Goal: Transaction & Acquisition: Book appointment/travel/reservation

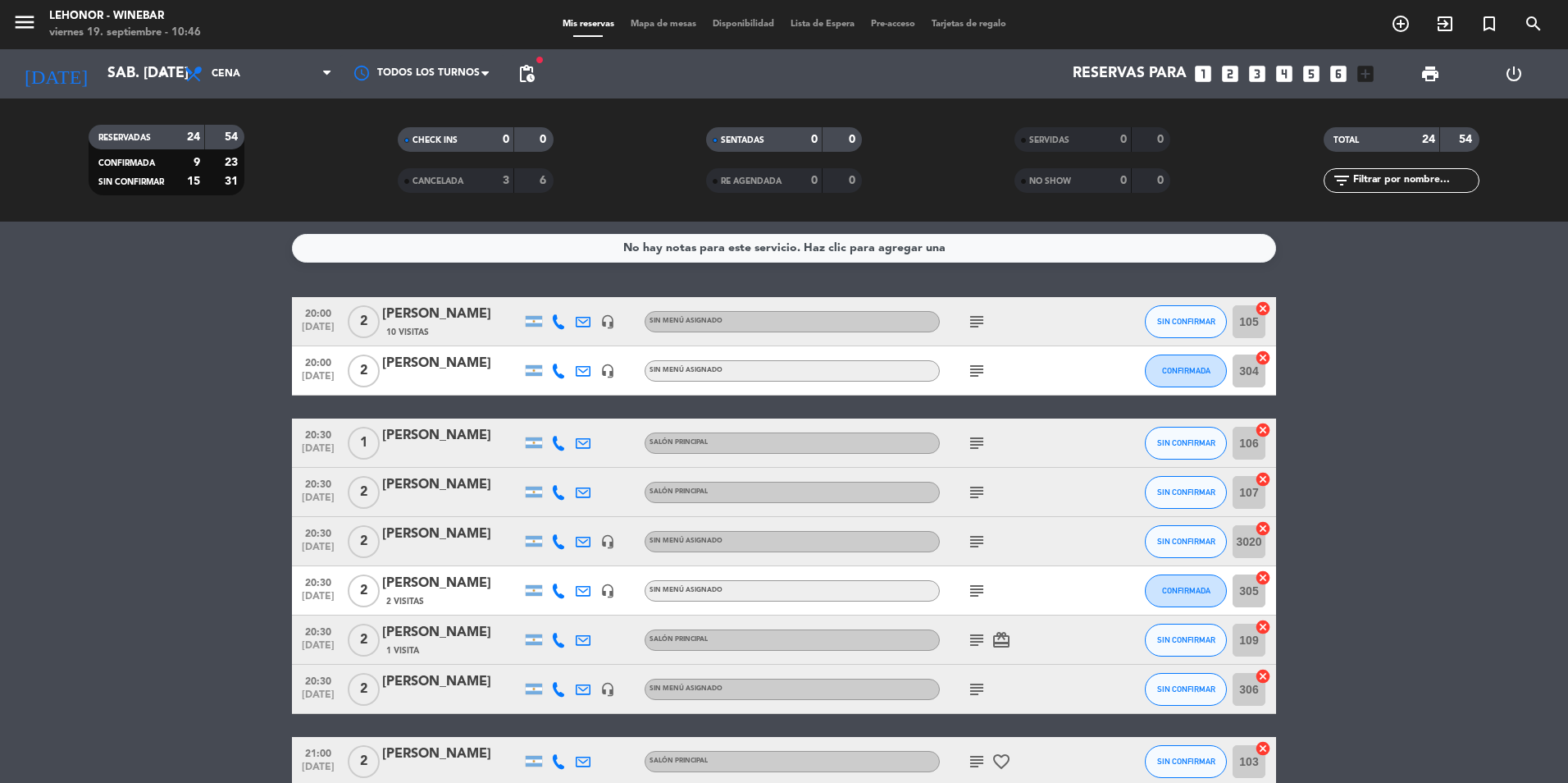
click at [656, 25] on span "Mapa de mesas" at bounding box center [663, 24] width 82 height 9
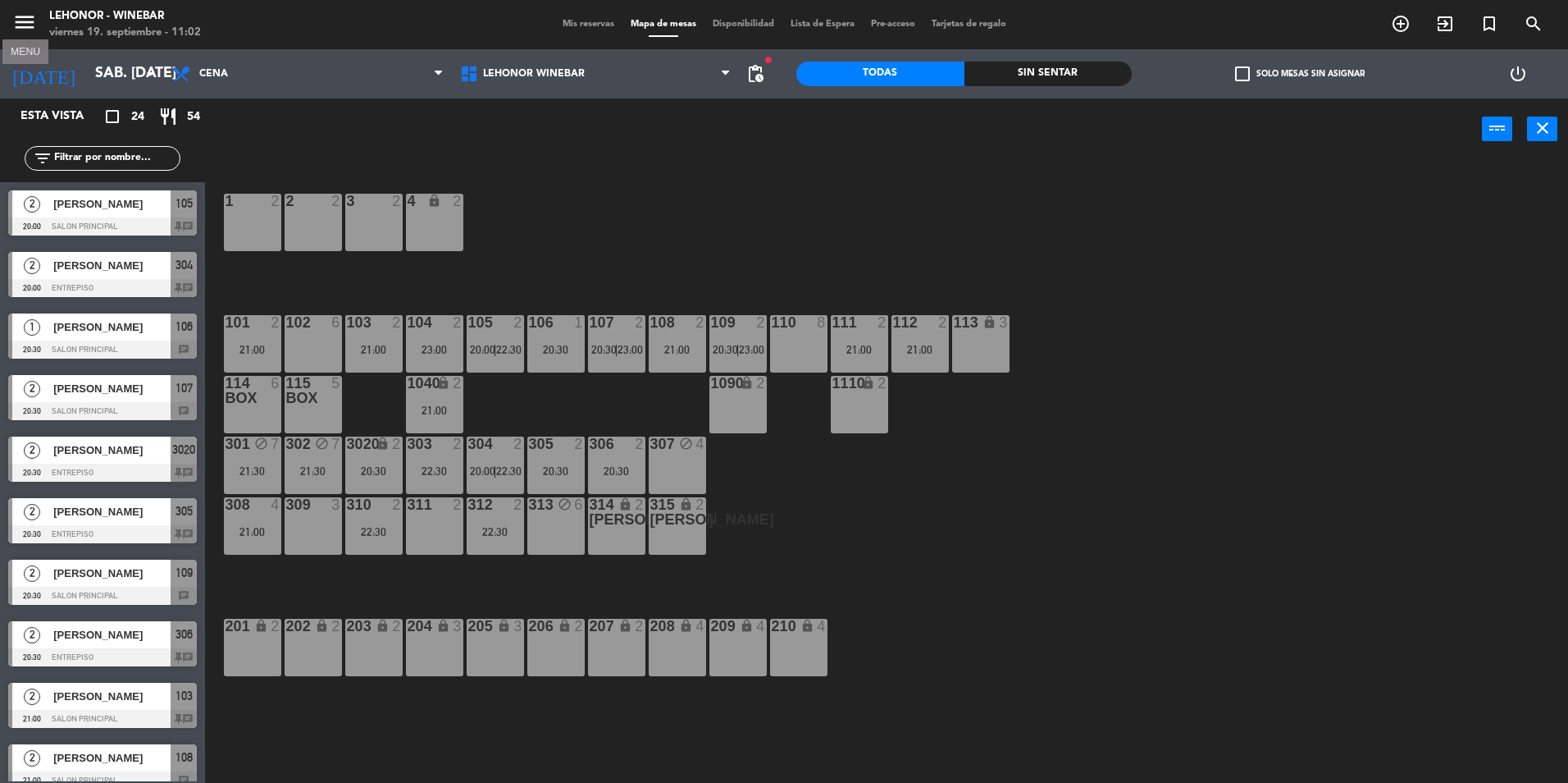
click at [18, 23] on icon "menu" at bounding box center [24, 22] width 24 height 24
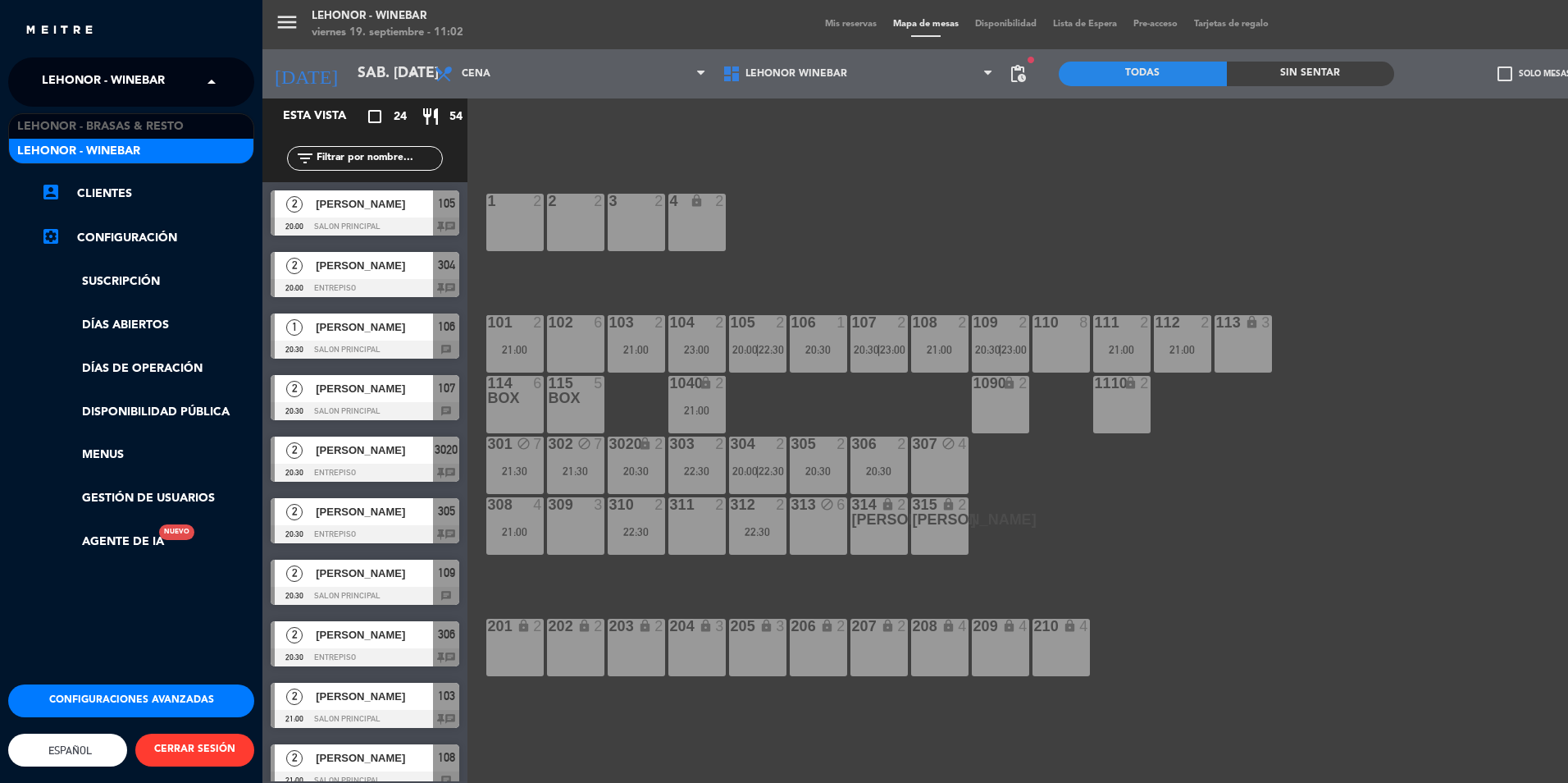
click at [98, 82] on span "Lehonor - Winebar" at bounding box center [103, 82] width 123 height 34
click at [116, 120] on span "Lehonor - Brasas & Resto" at bounding box center [101, 127] width 167 height 19
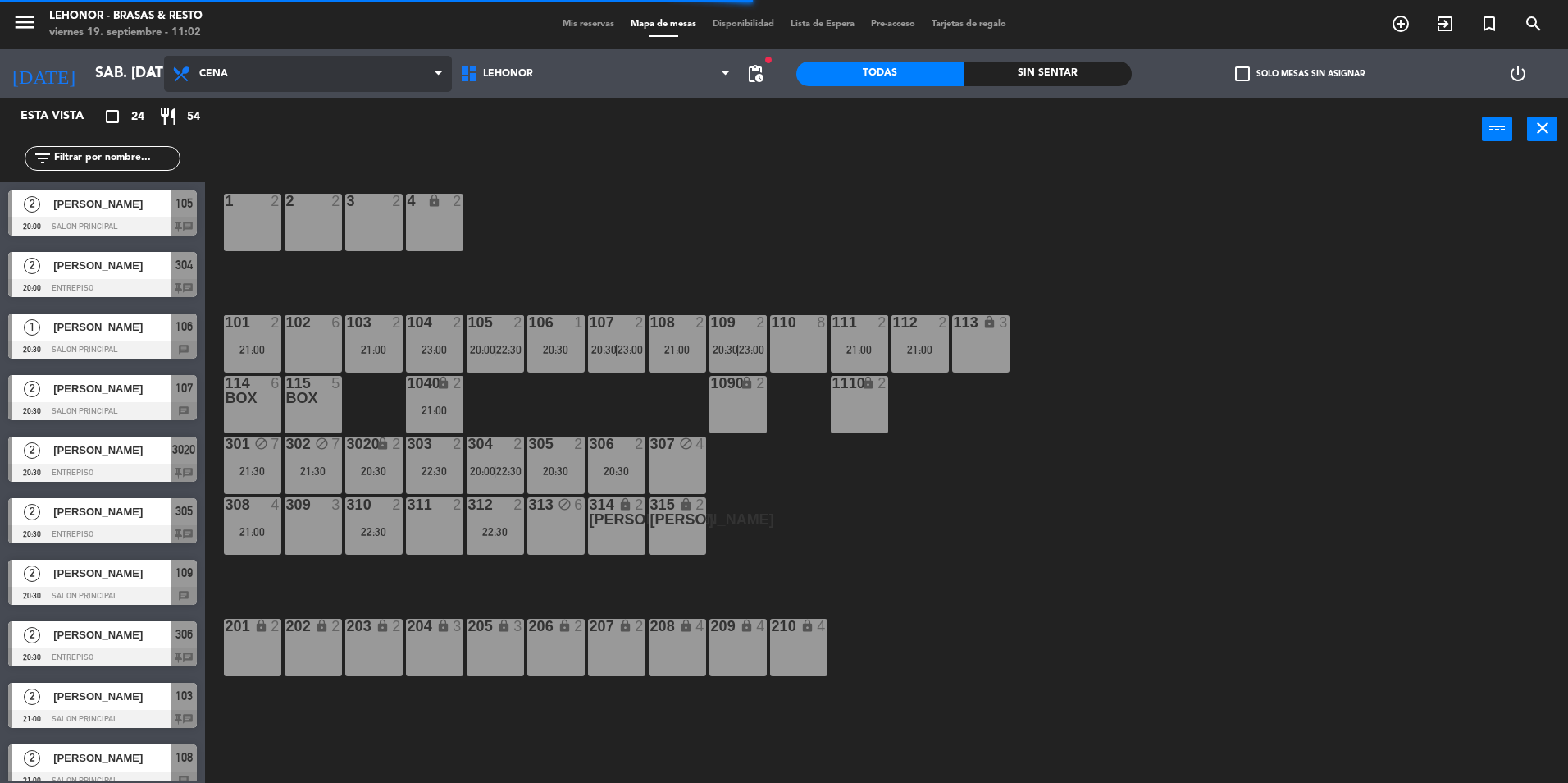
click at [261, 72] on span "Cena" at bounding box center [308, 73] width 288 height 36
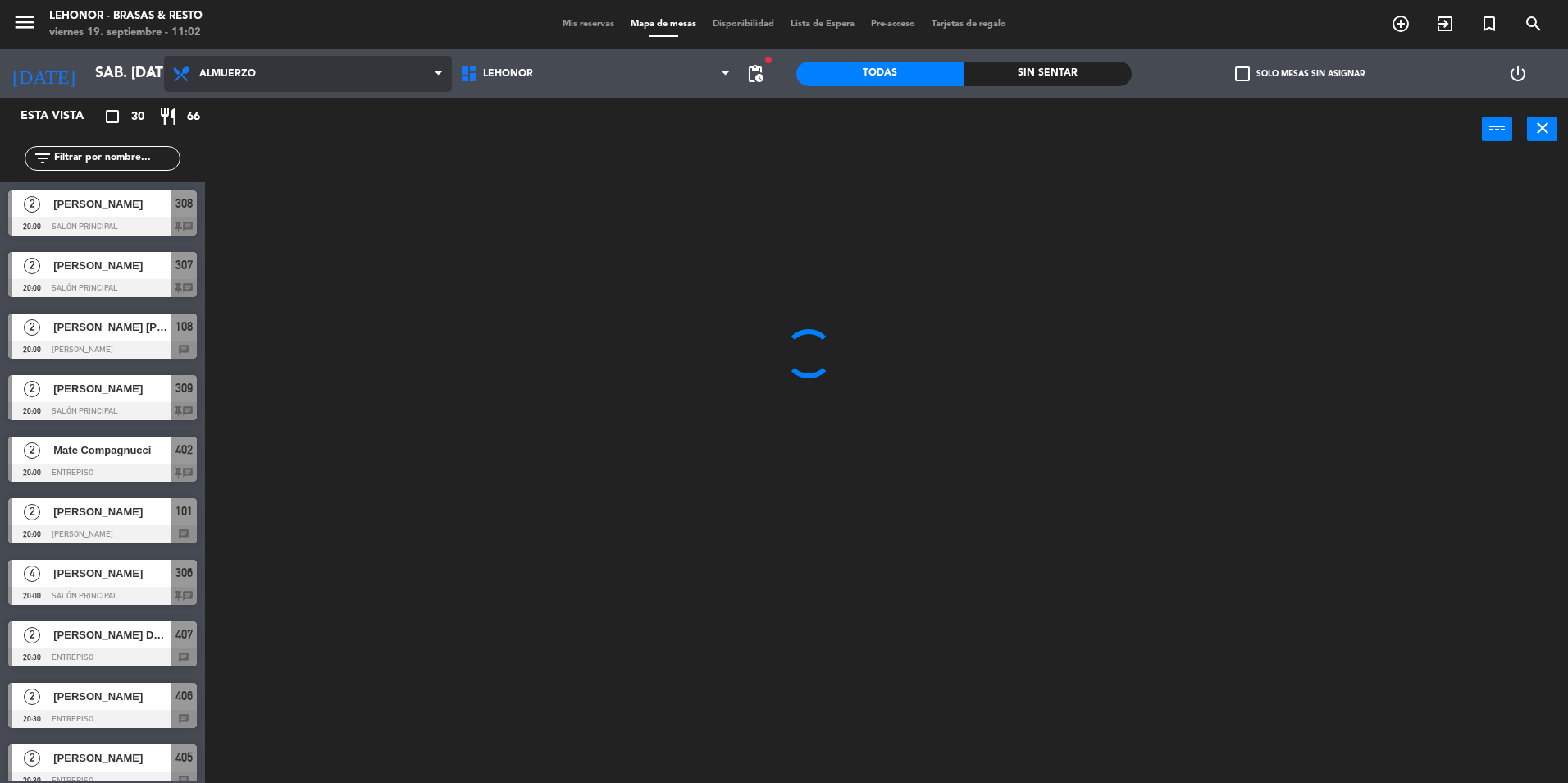
click at [290, 115] on ng-component "menu Lehonor - Brasas & Resto viernes 19. septiembre - 11:02 Mis reservas Mapa …" at bounding box center [784, 393] width 1568 height 787
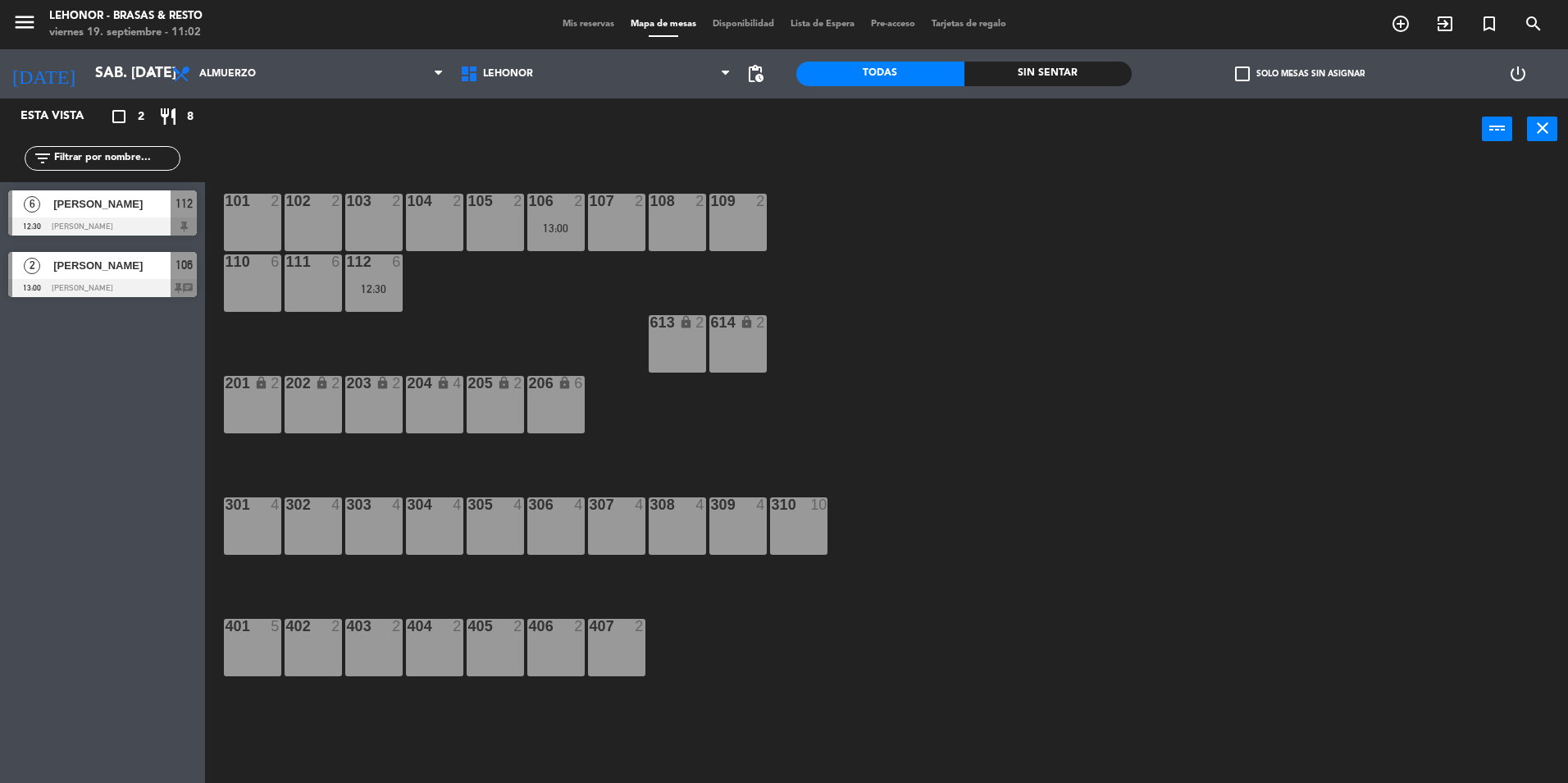
click at [382, 214] on div "103 2" at bounding box center [374, 222] width 58 height 58
click at [797, 132] on button "[GEOGRAPHIC_DATA]" at bounding box center [792, 129] width 98 height 33
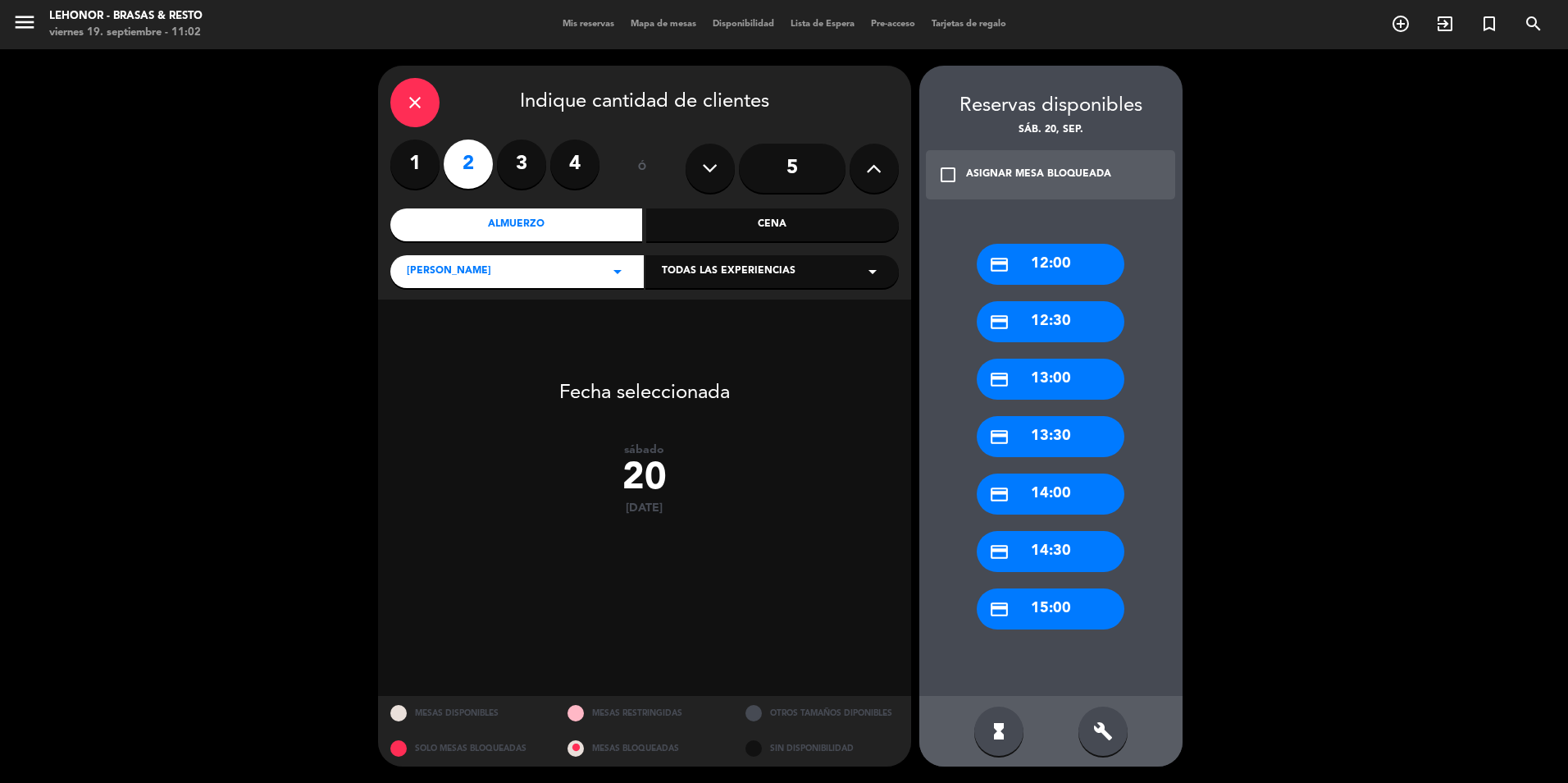
click at [1060, 386] on div "credit_card 13:00" at bounding box center [1051, 379] width 148 height 41
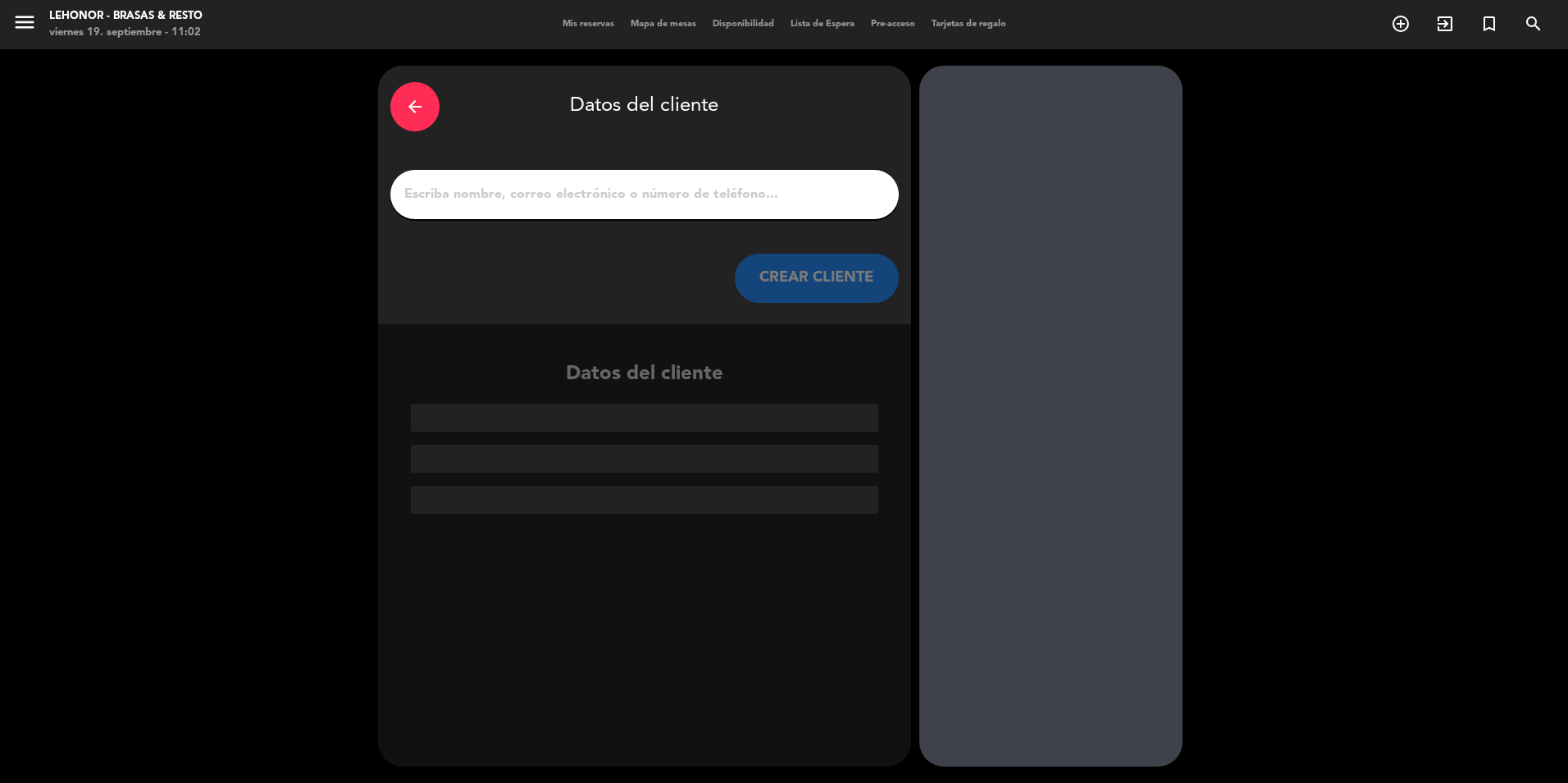
click at [628, 199] on input "1" at bounding box center [645, 194] width 484 height 23
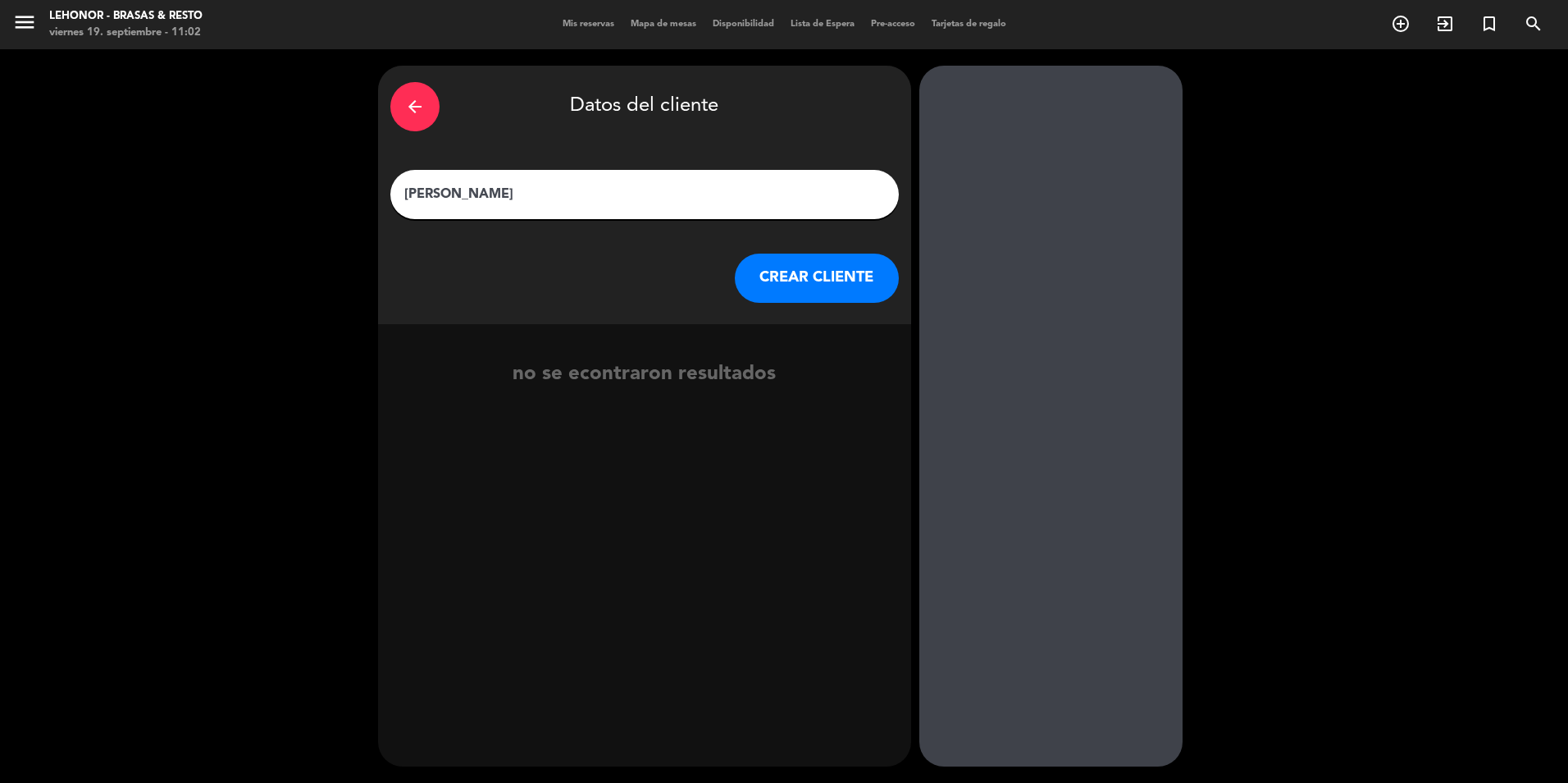
type input "[PERSON_NAME]"
click at [770, 284] on button "CREAR CLIENTE" at bounding box center [817, 278] width 164 height 49
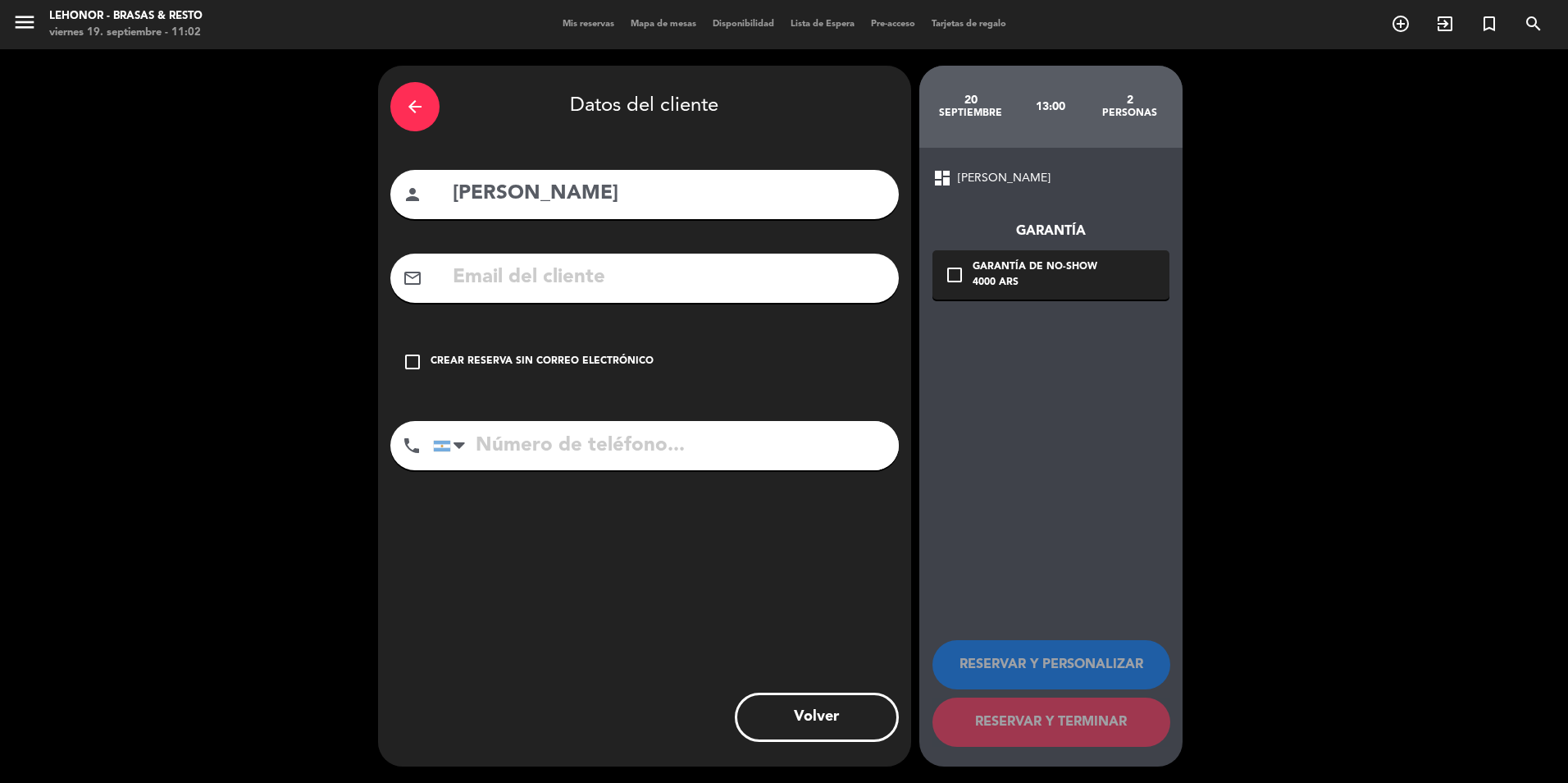
click at [534, 284] on input "text" at bounding box center [669, 278] width 436 height 33
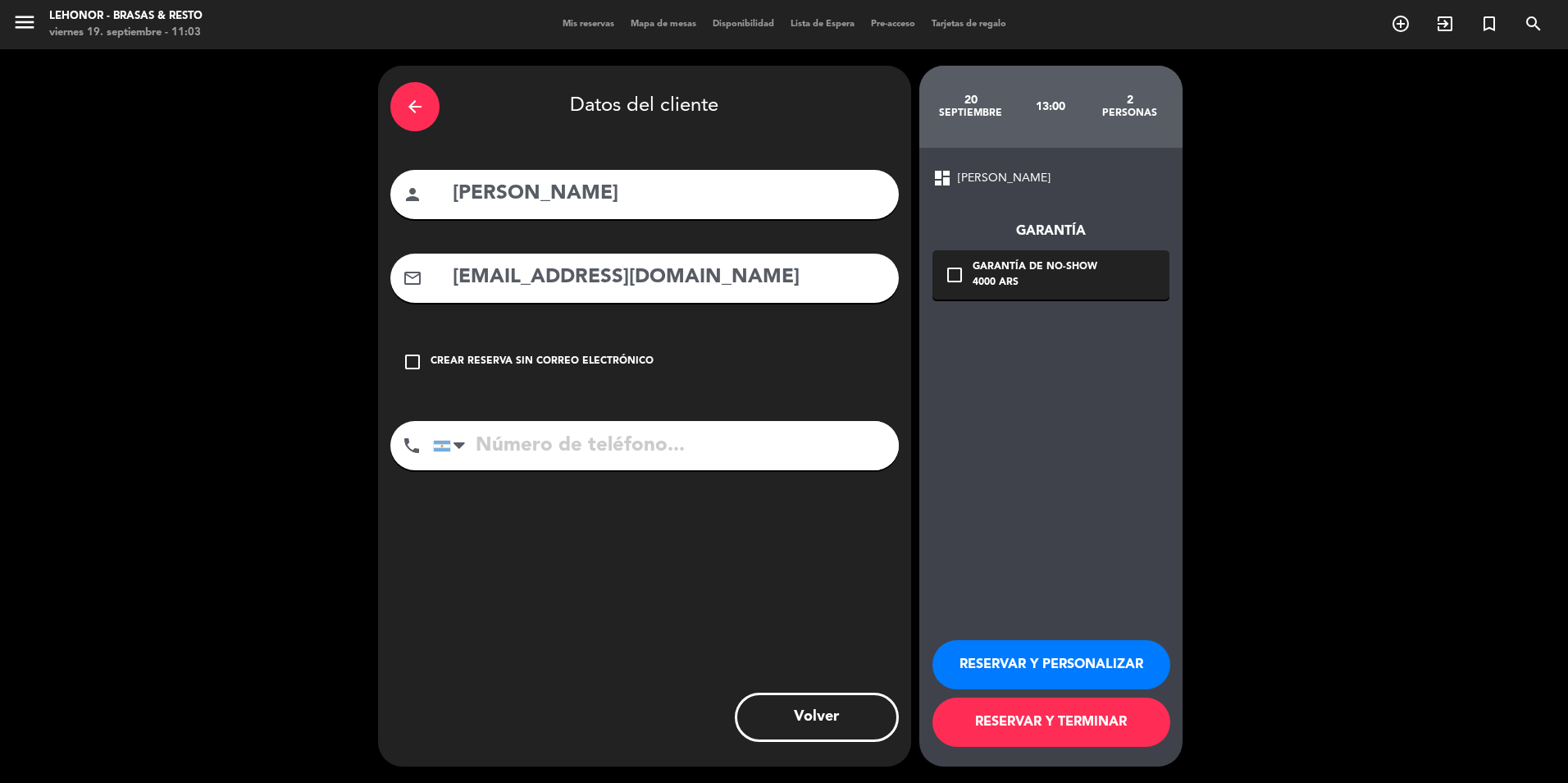
type input "[EMAIL_ADDRESS][DOMAIN_NAME]"
type input "3416645665"
click at [1078, 285] on div "4000 ARS" at bounding box center [1035, 283] width 124 height 17
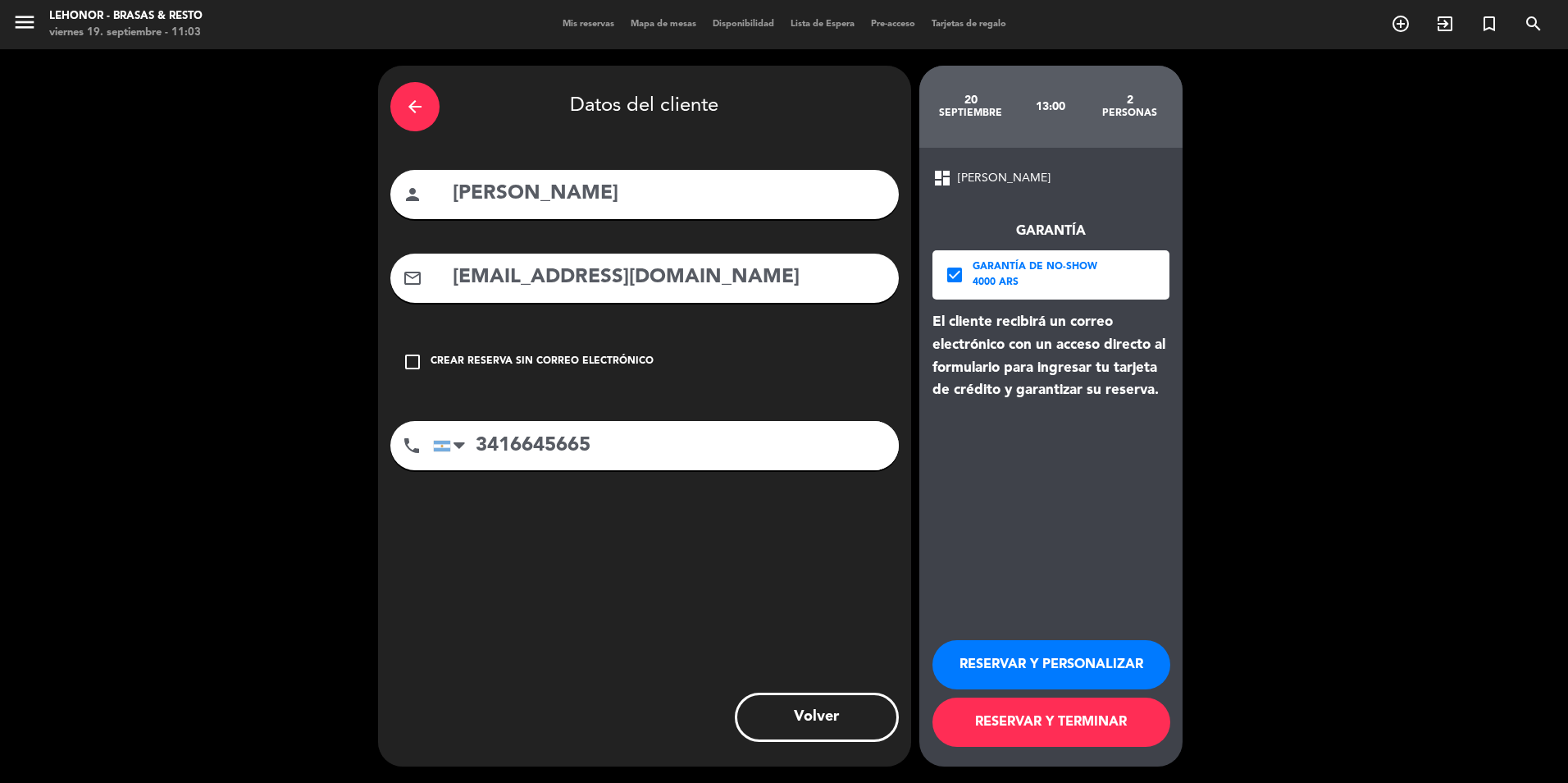
click at [988, 725] on button "RESERVAR Y TERMINAR" at bounding box center [1051, 721] width 238 height 49
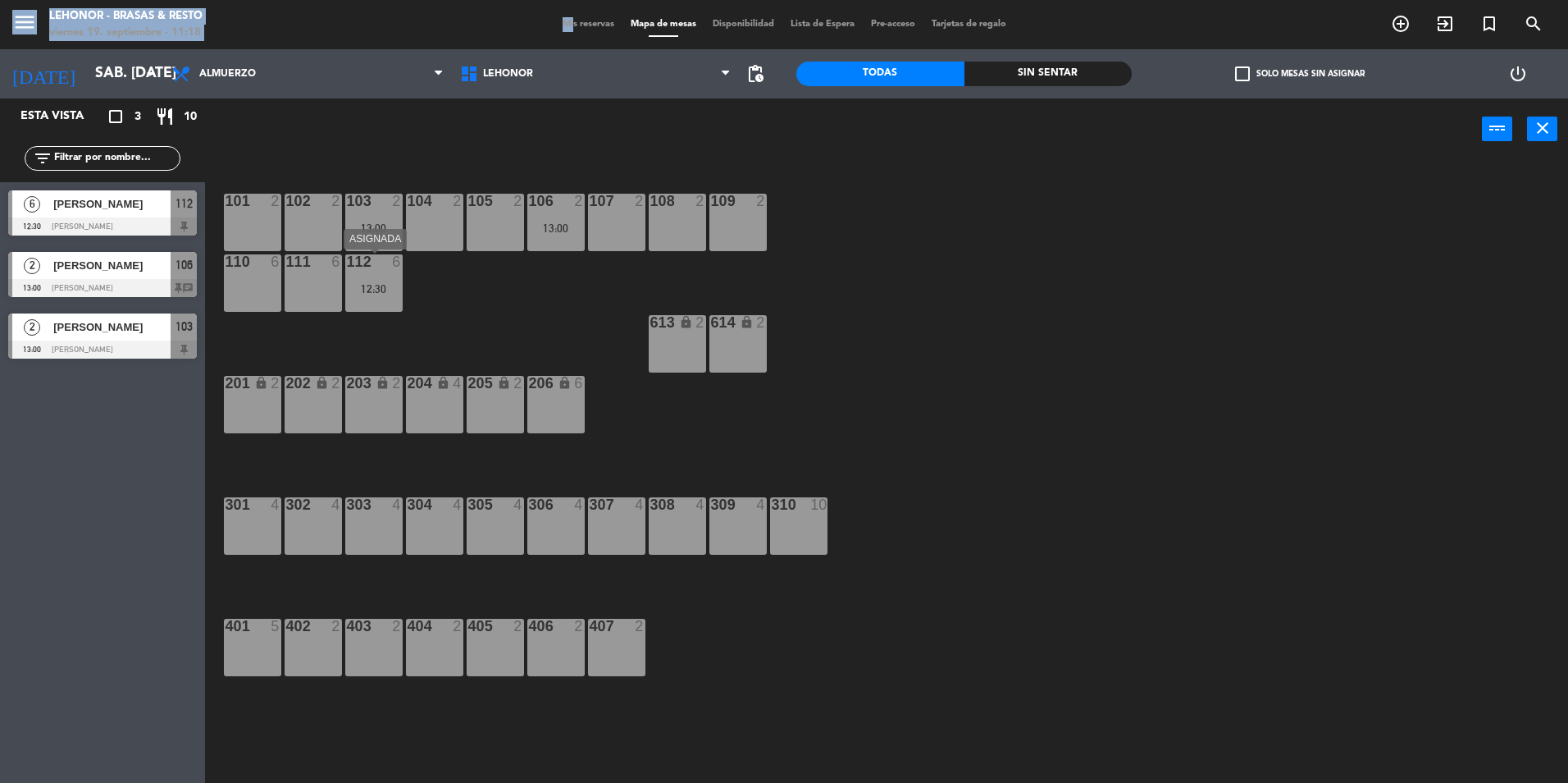
drag, startPoint x: 283, startPoint y: -61, endPoint x: 1365, endPoint y: 721, distance: 1335.0
click at [1235, 717] on ng-component "menu Lehonor - Brasas & Resto viernes 19. septiembre - 11:18 Mis reservas Mapa …" at bounding box center [784, 393] width 1568 height 787
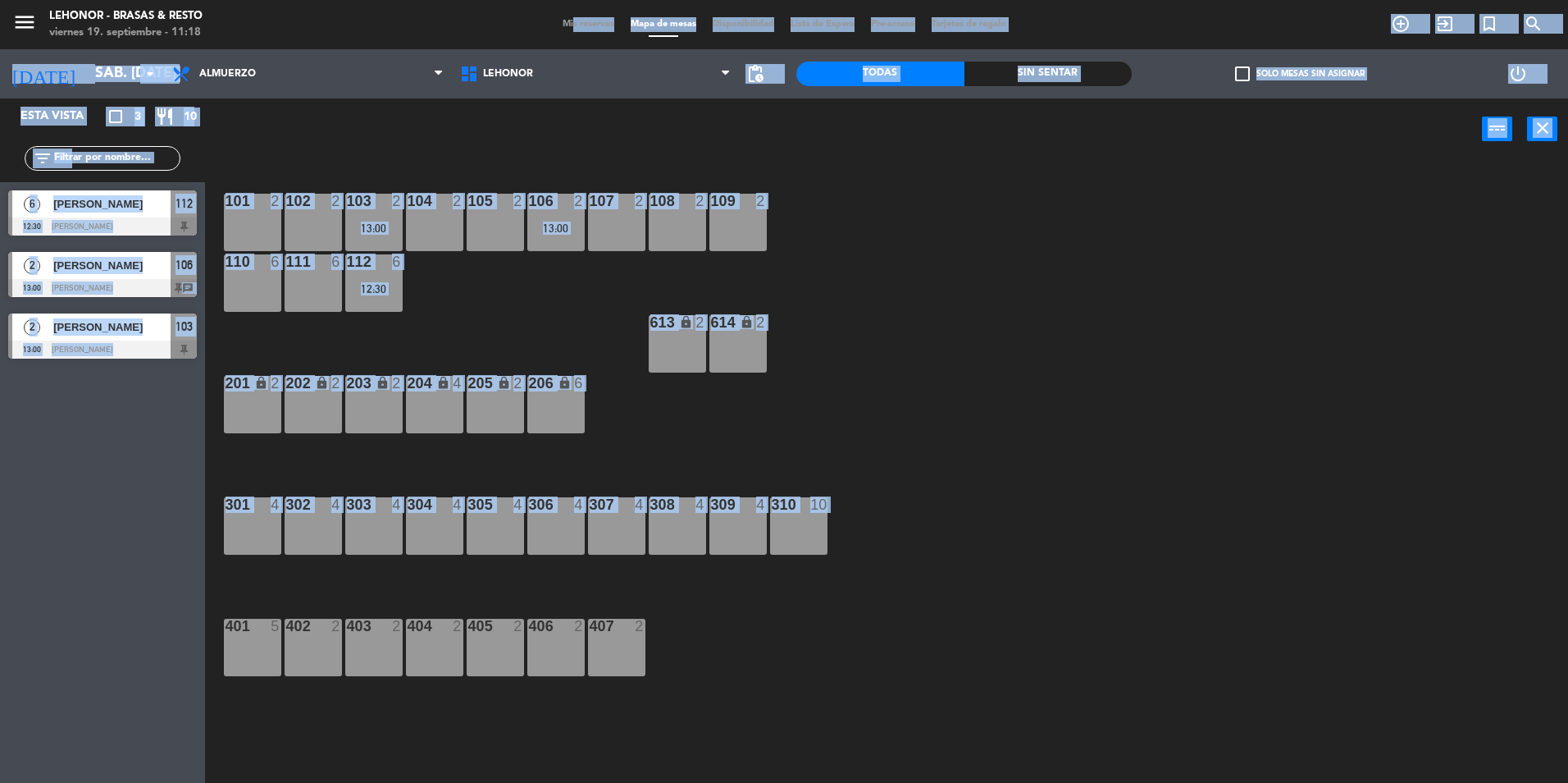
click at [1168, 220] on div "101 2 102 2 103 2 13:00 104 2 105 2 106 2 13:00 107 2 108 2 109 2 110 6 111 6 1…" at bounding box center [894, 476] width 1348 height 623
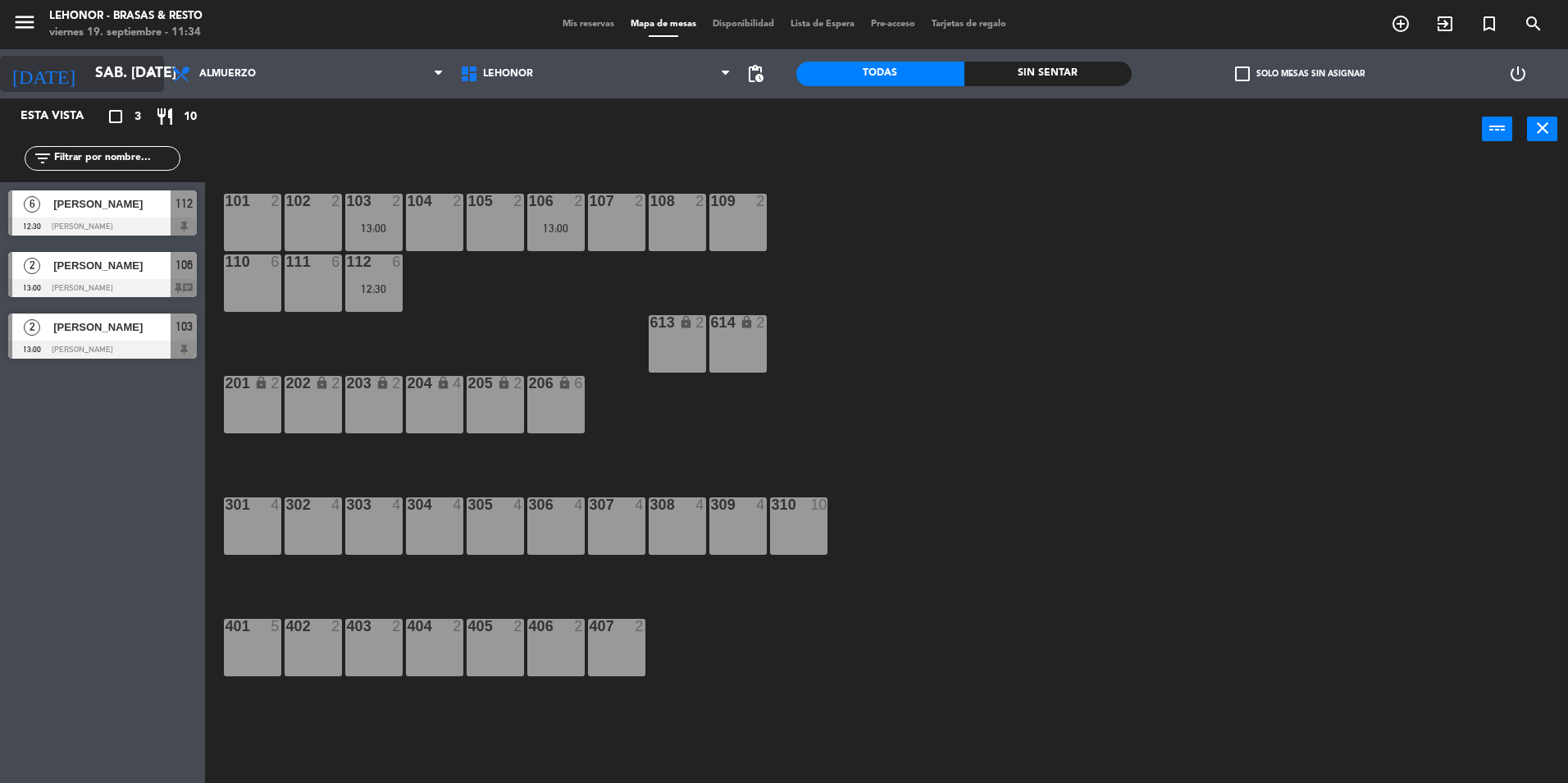
click at [151, 83] on icon "arrow_drop_down" at bounding box center [150, 74] width 20 height 20
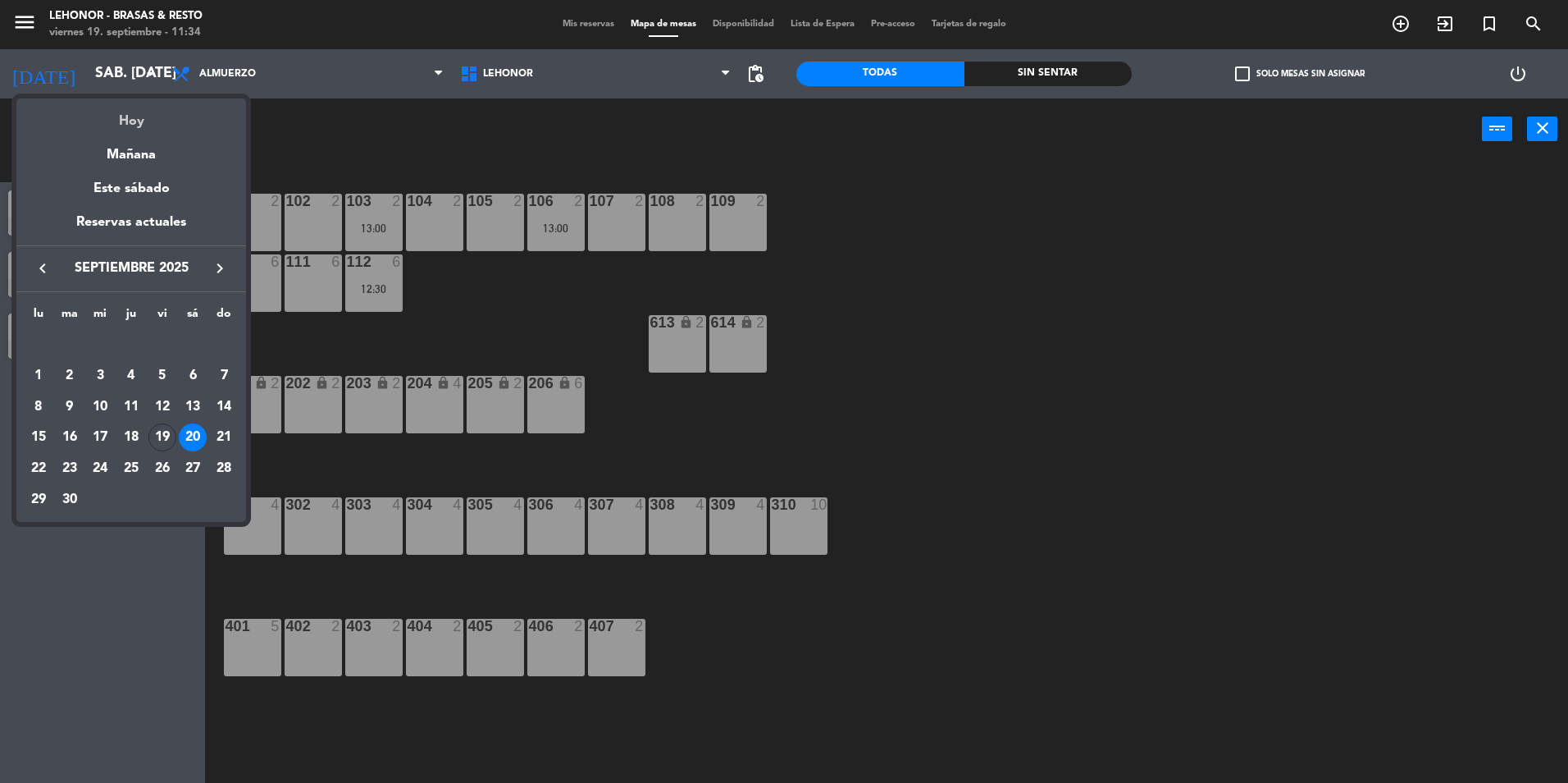
click at [137, 119] on div "Hoy" at bounding box center [131, 115] width 229 height 33
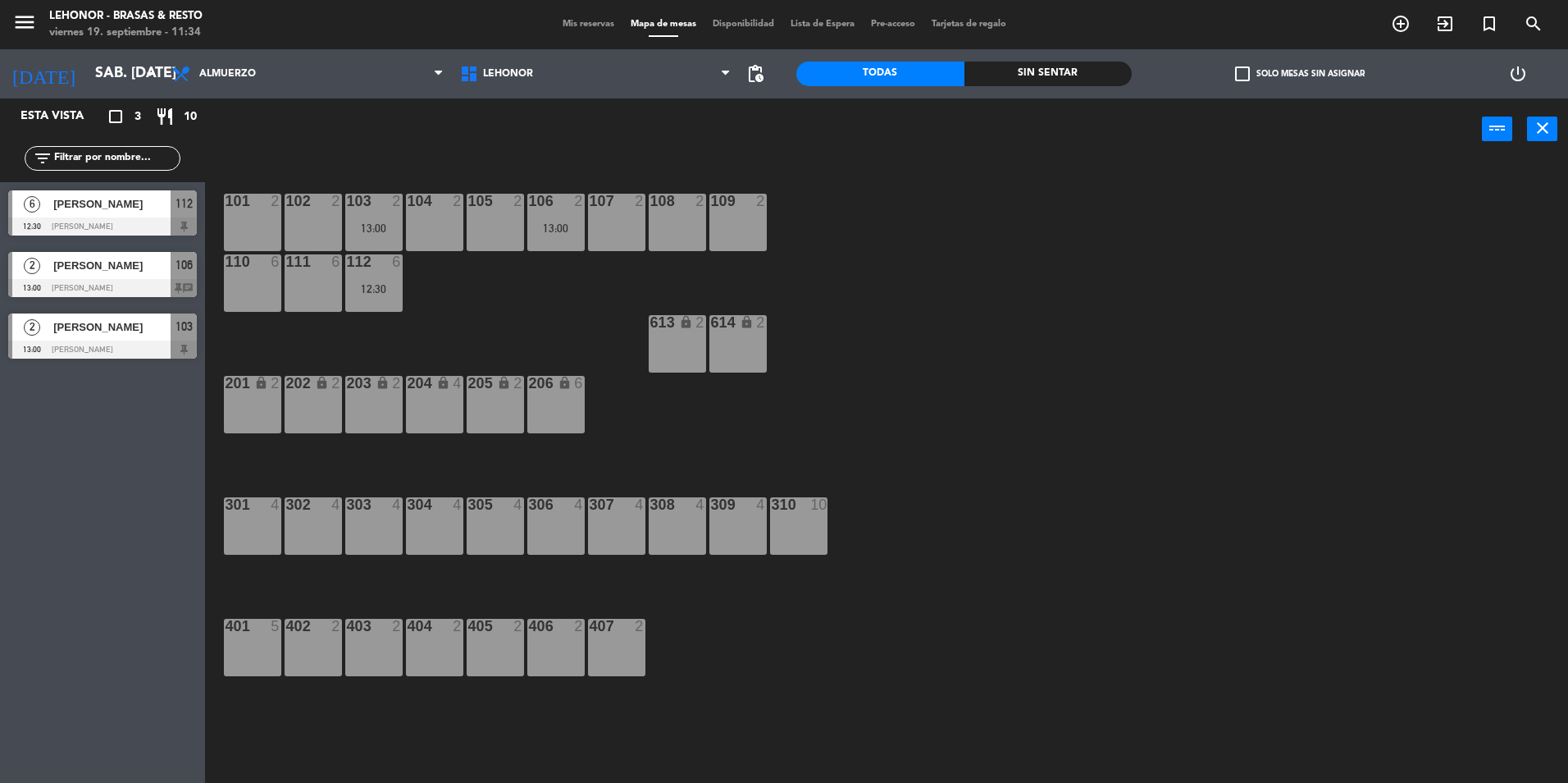
type input "vie. [DATE]"
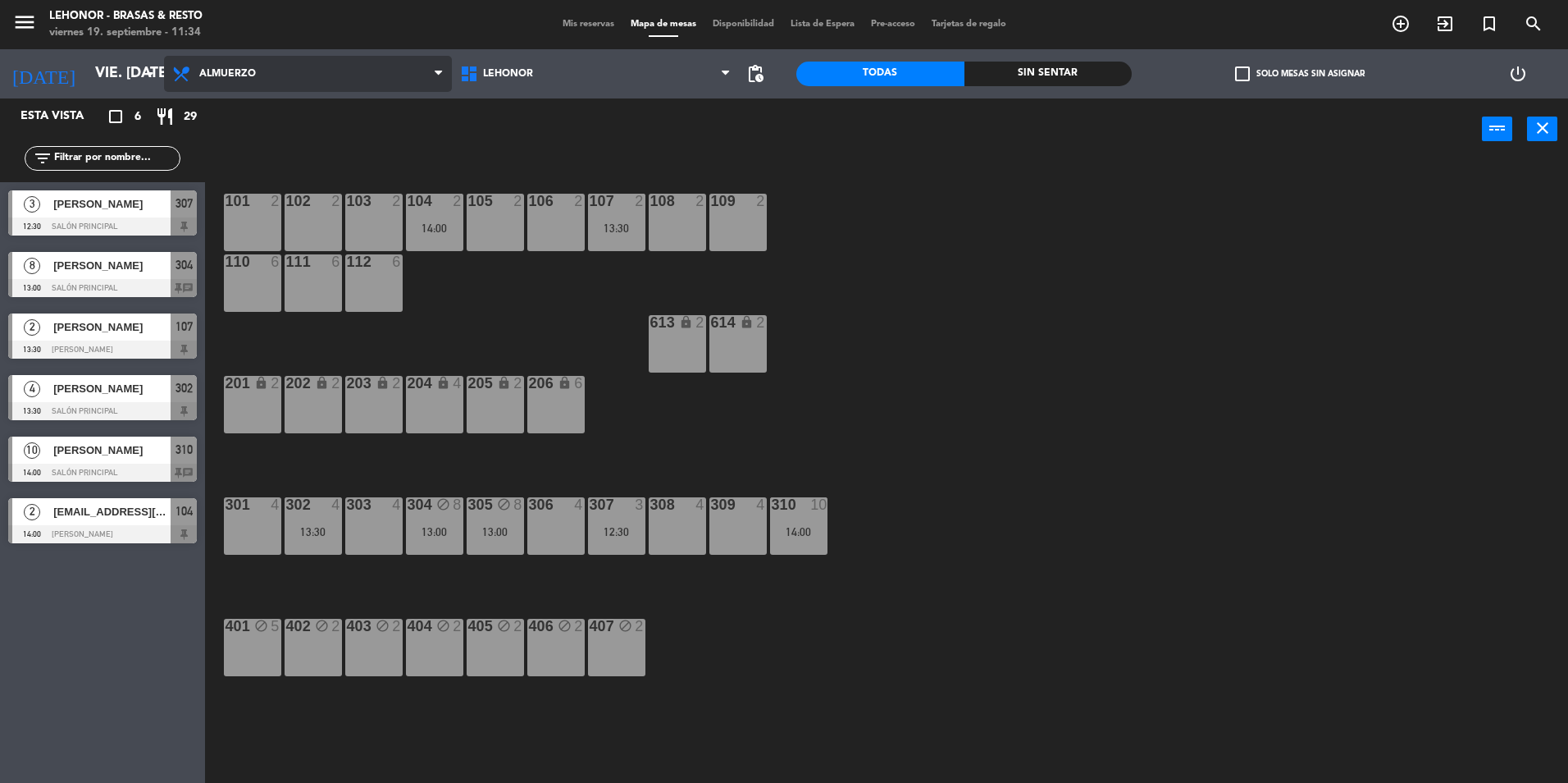
click at [365, 82] on span "Almuerzo" at bounding box center [308, 73] width 288 height 36
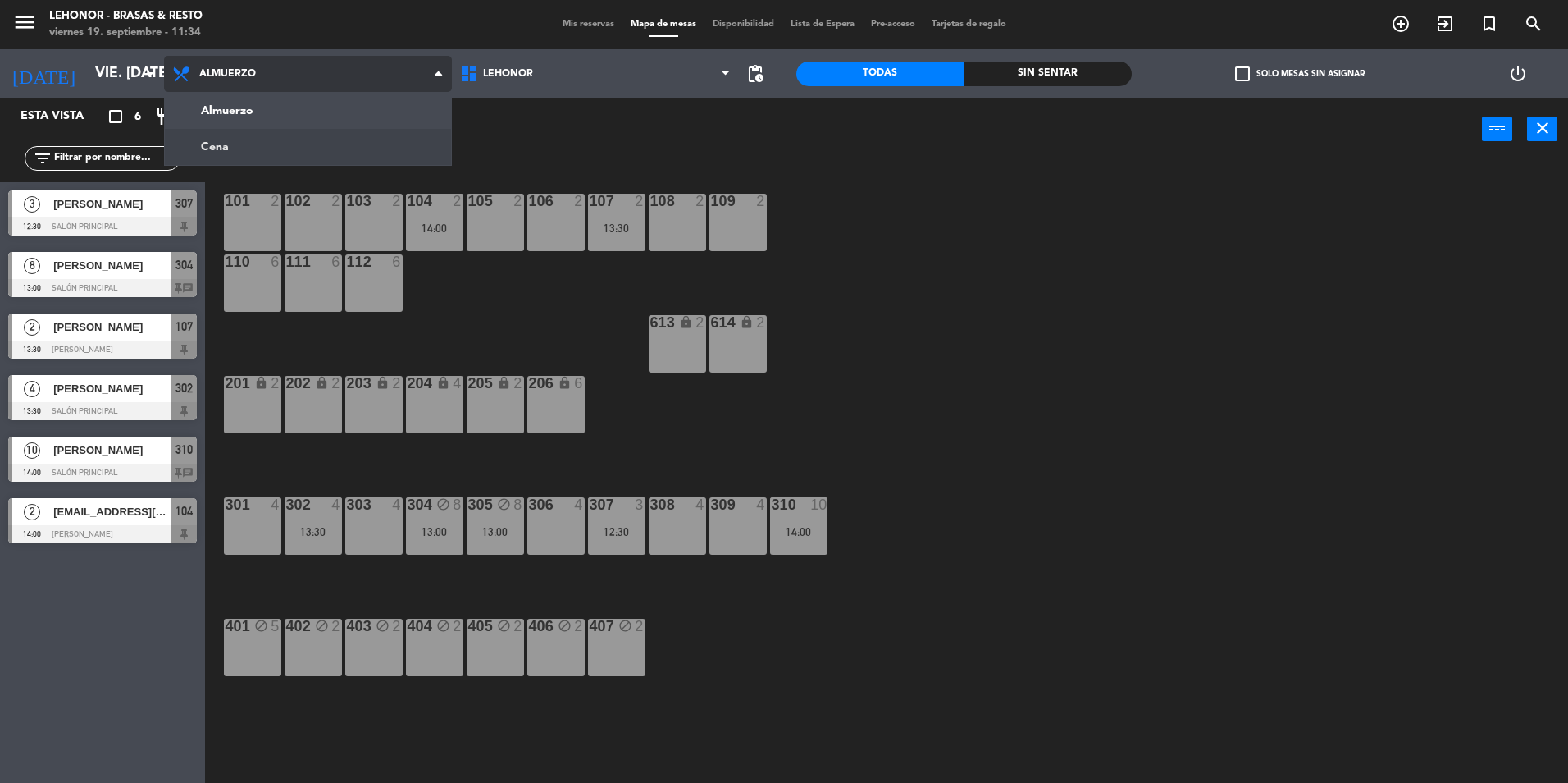
click at [286, 149] on ng-component "menu Lehonor - Brasas & Resto viernes 19. septiembre - 11:34 Mis reservas Mapa …" at bounding box center [784, 393] width 1568 height 787
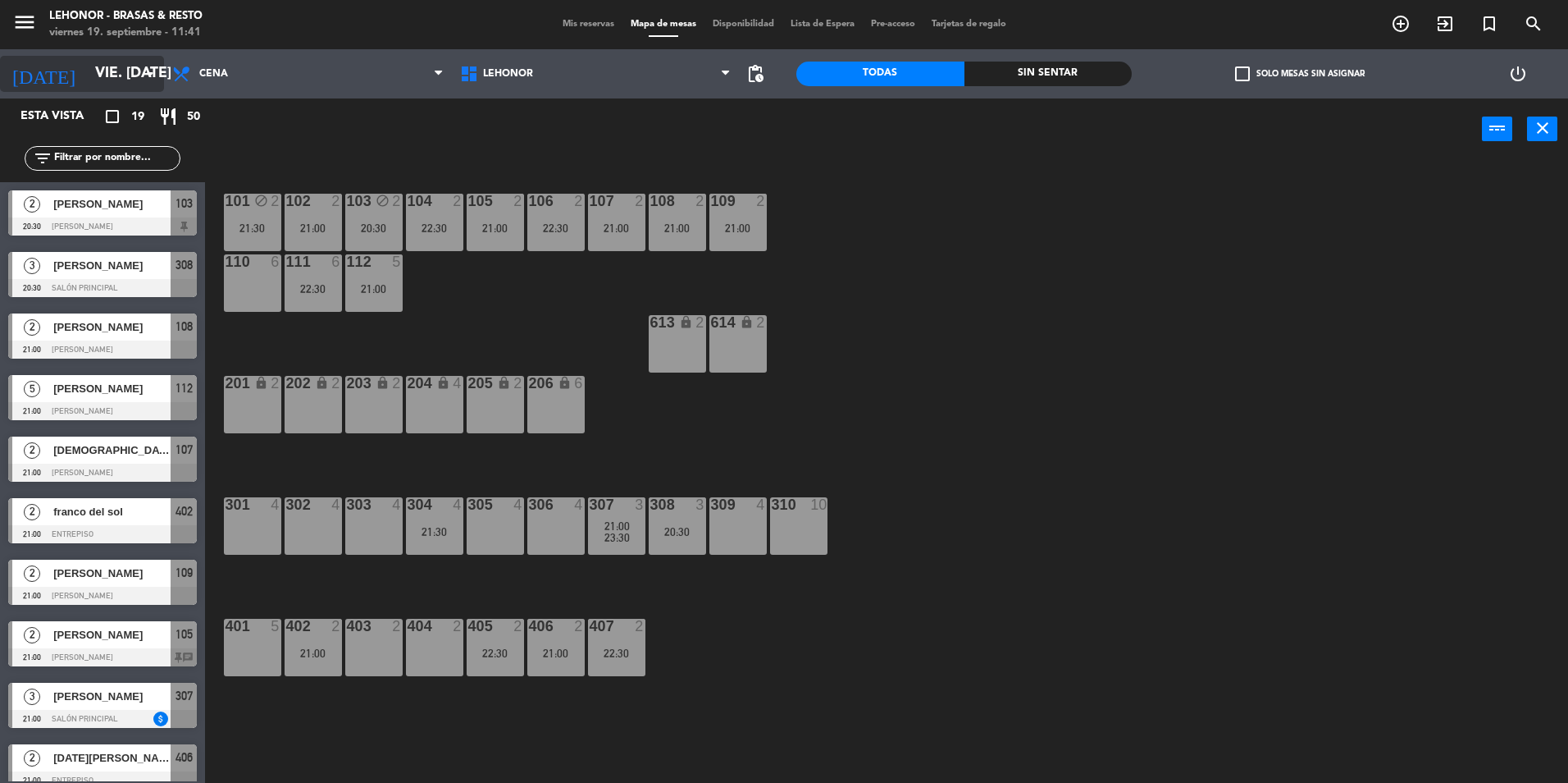
click at [129, 72] on input "vie. [DATE]" at bounding box center [182, 73] width 190 height 33
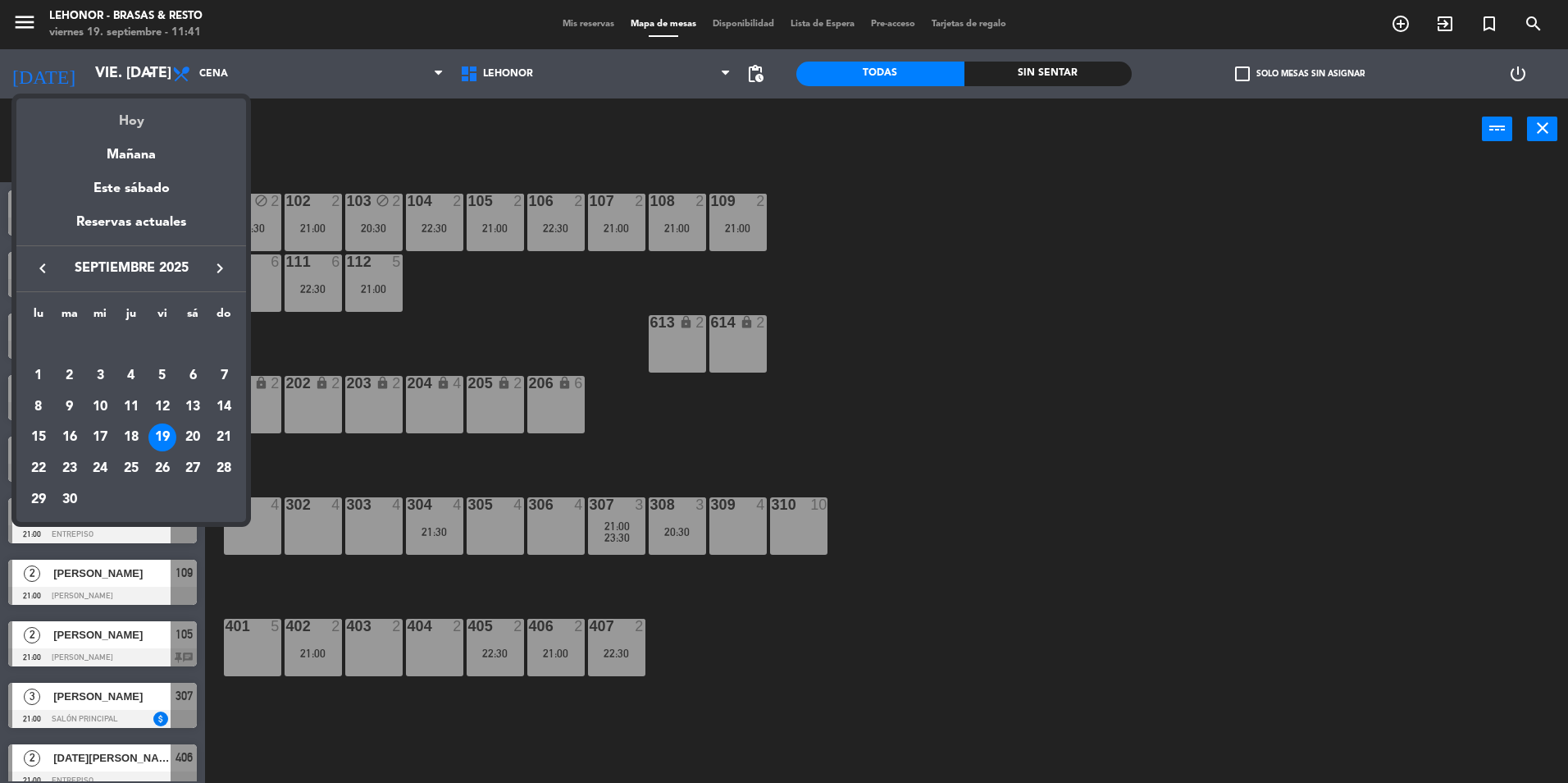
click at [144, 128] on div "Hoy" at bounding box center [131, 115] width 229 height 33
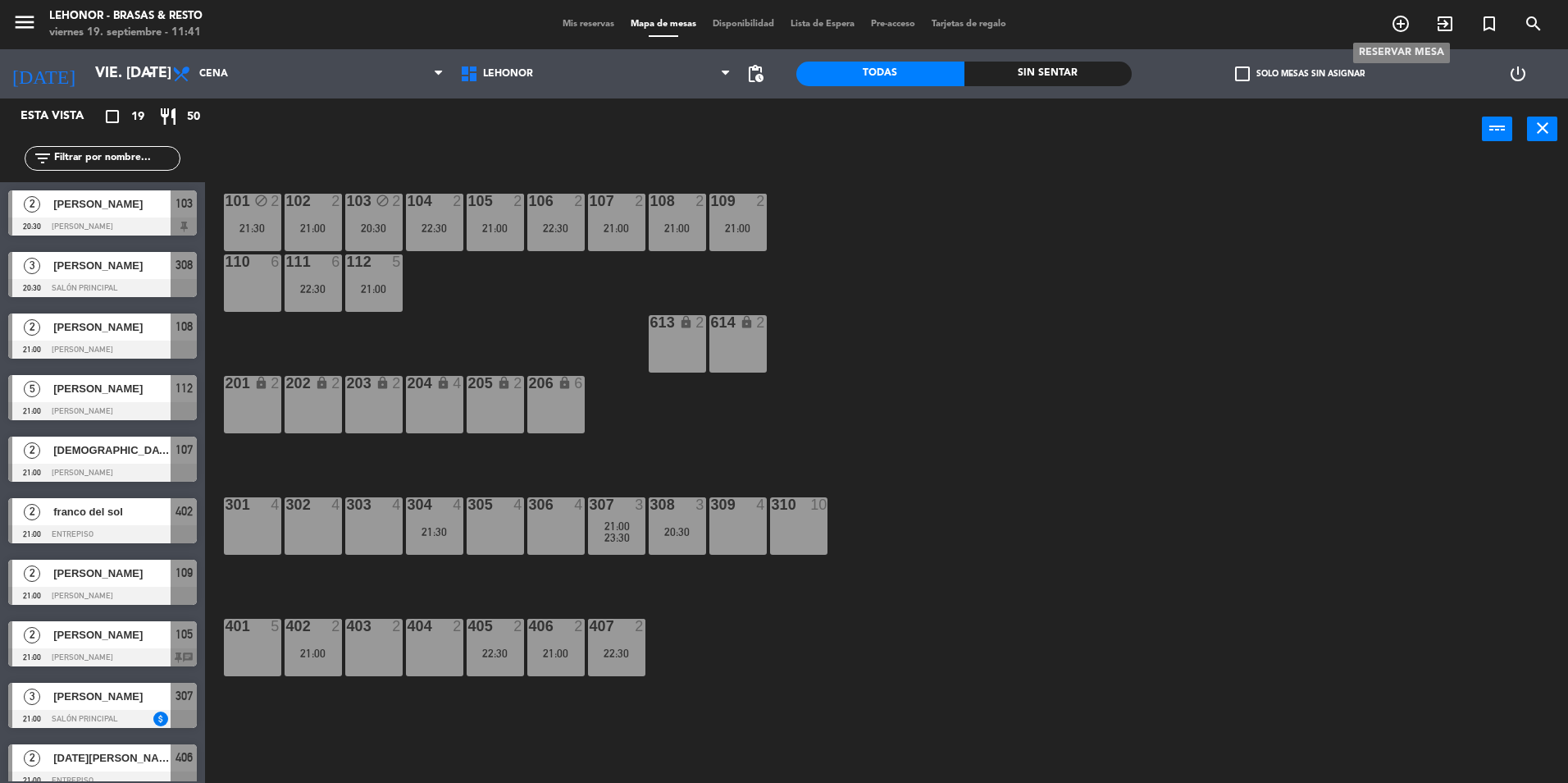
click at [1405, 21] on icon "add_circle_outline" at bounding box center [1401, 24] width 20 height 20
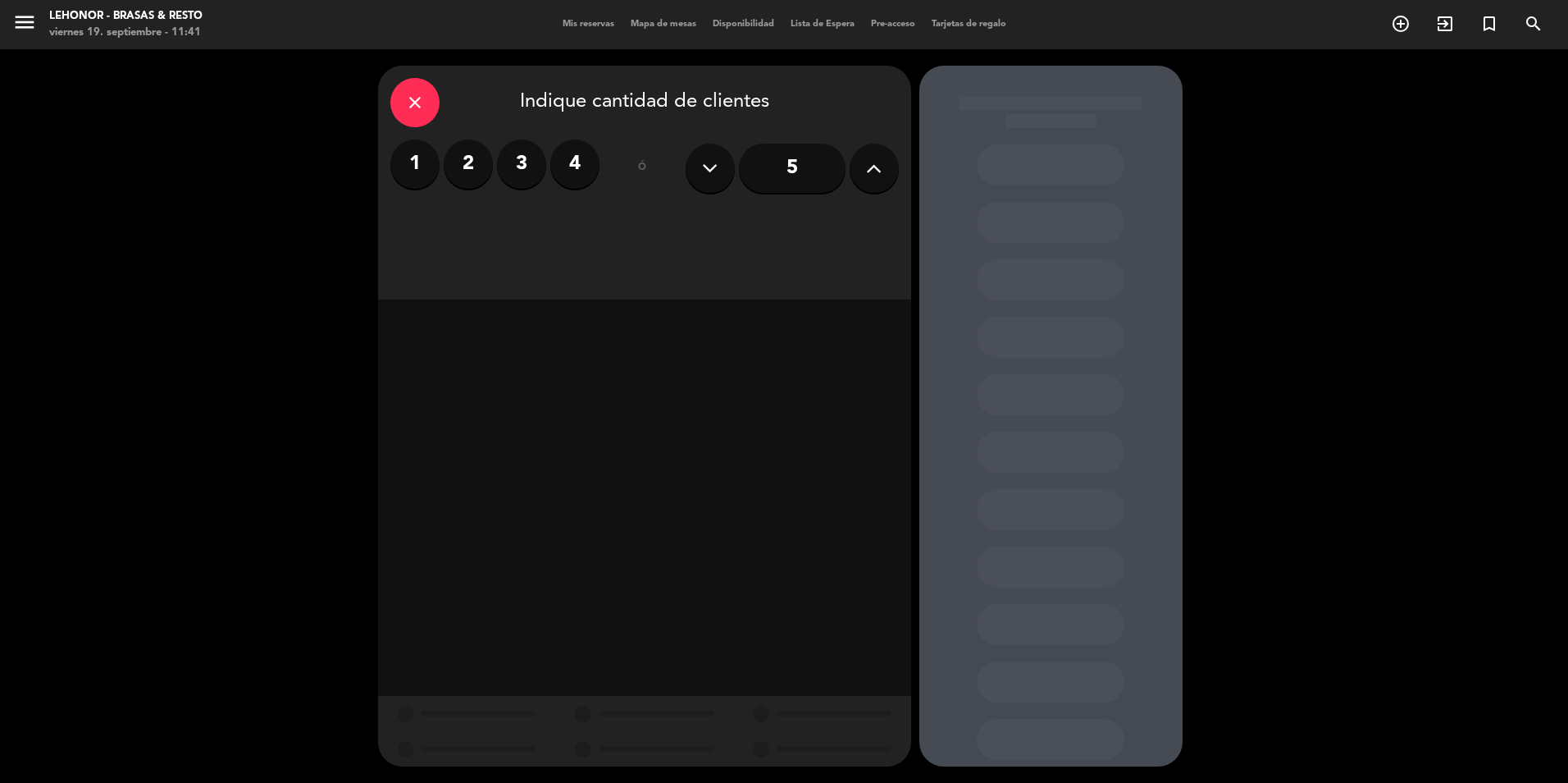
click at [402, 171] on label "1" at bounding box center [415, 164] width 49 height 49
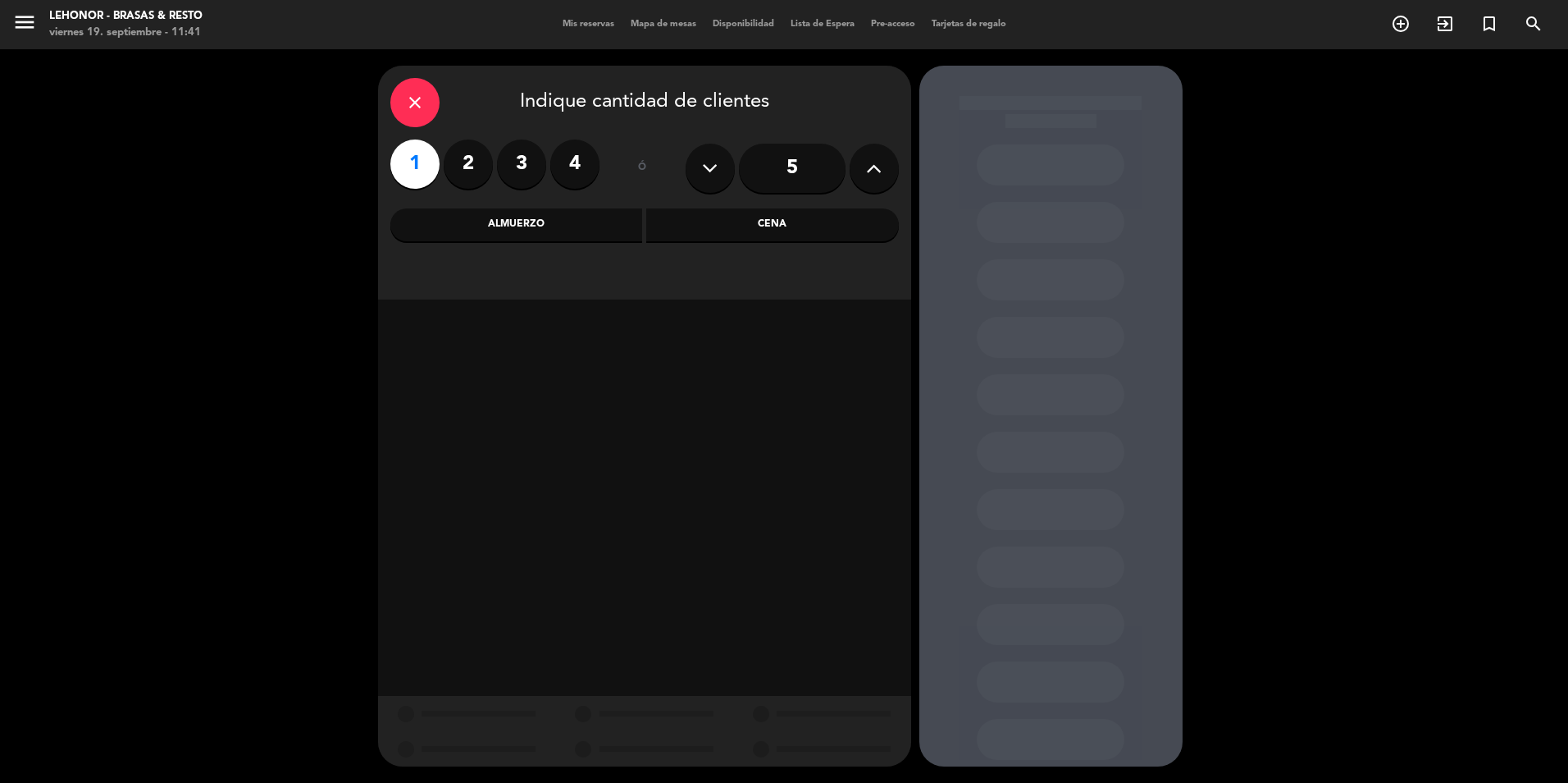
click at [772, 232] on div "Cena" at bounding box center [773, 225] width 253 height 33
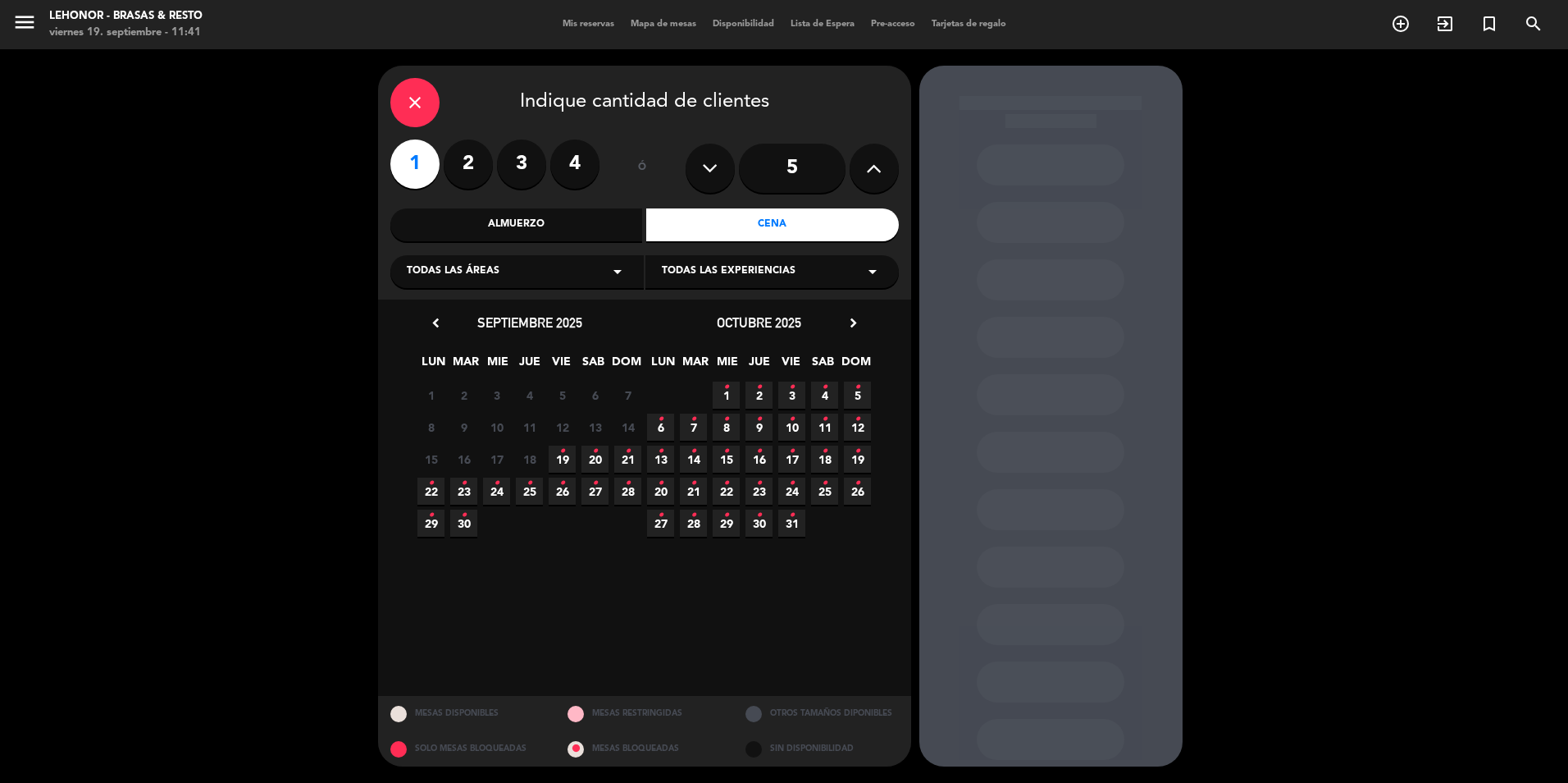
click at [565, 451] on span "19 •" at bounding box center [562, 459] width 27 height 27
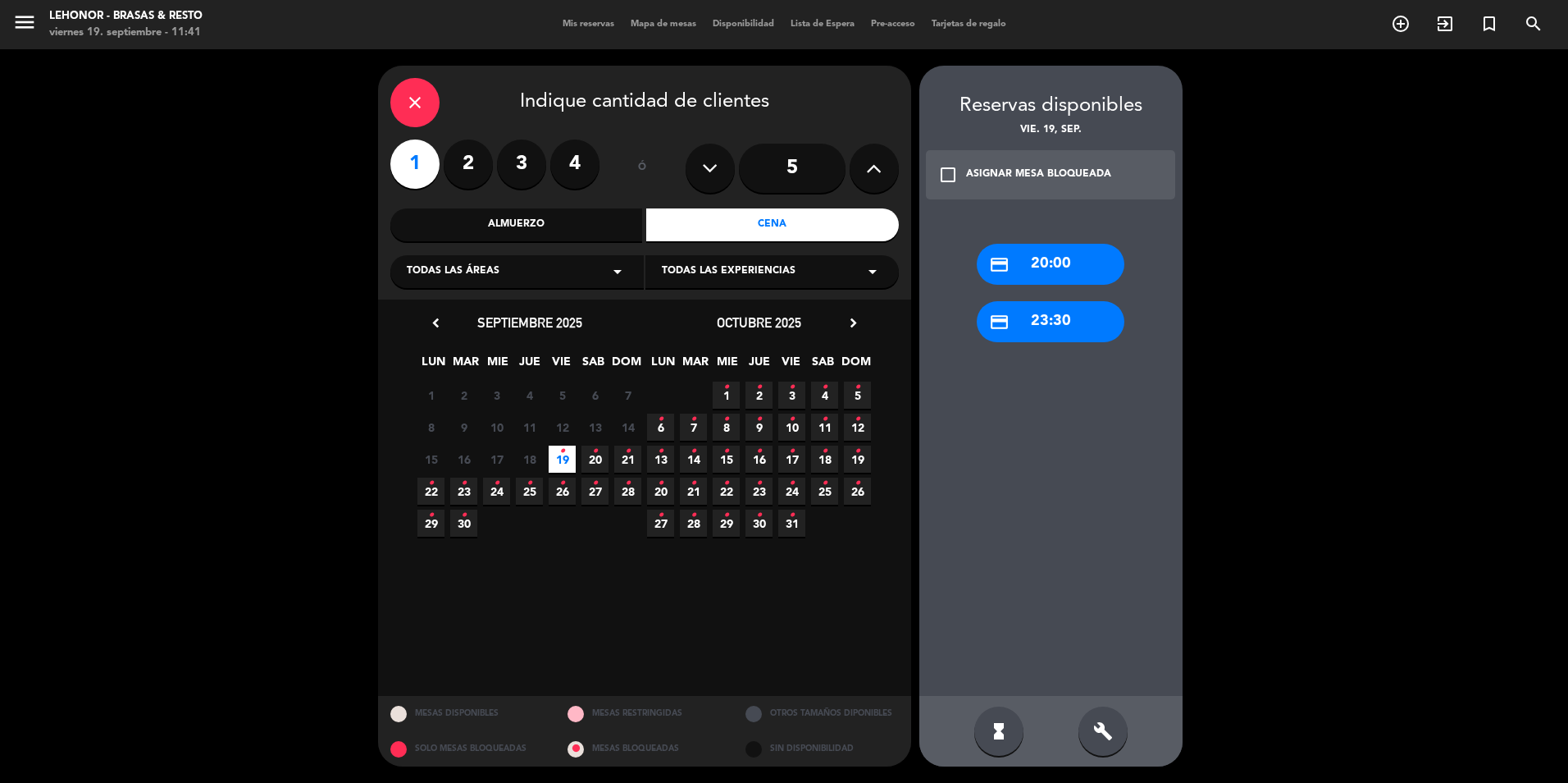
click at [1055, 262] on div "credit_card 20:00" at bounding box center [1051, 264] width 148 height 41
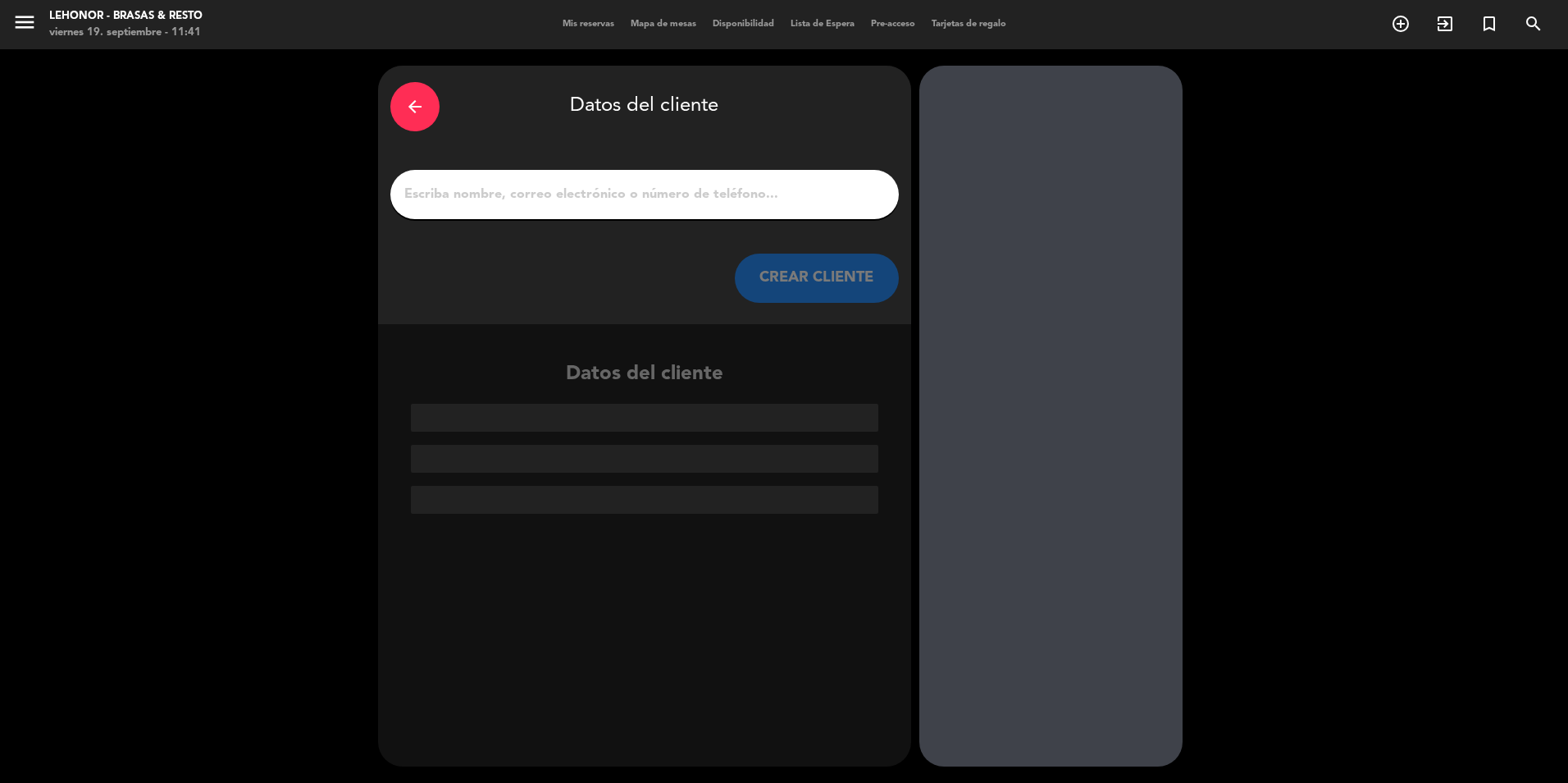
click at [546, 199] on input "1" at bounding box center [645, 194] width 484 height 23
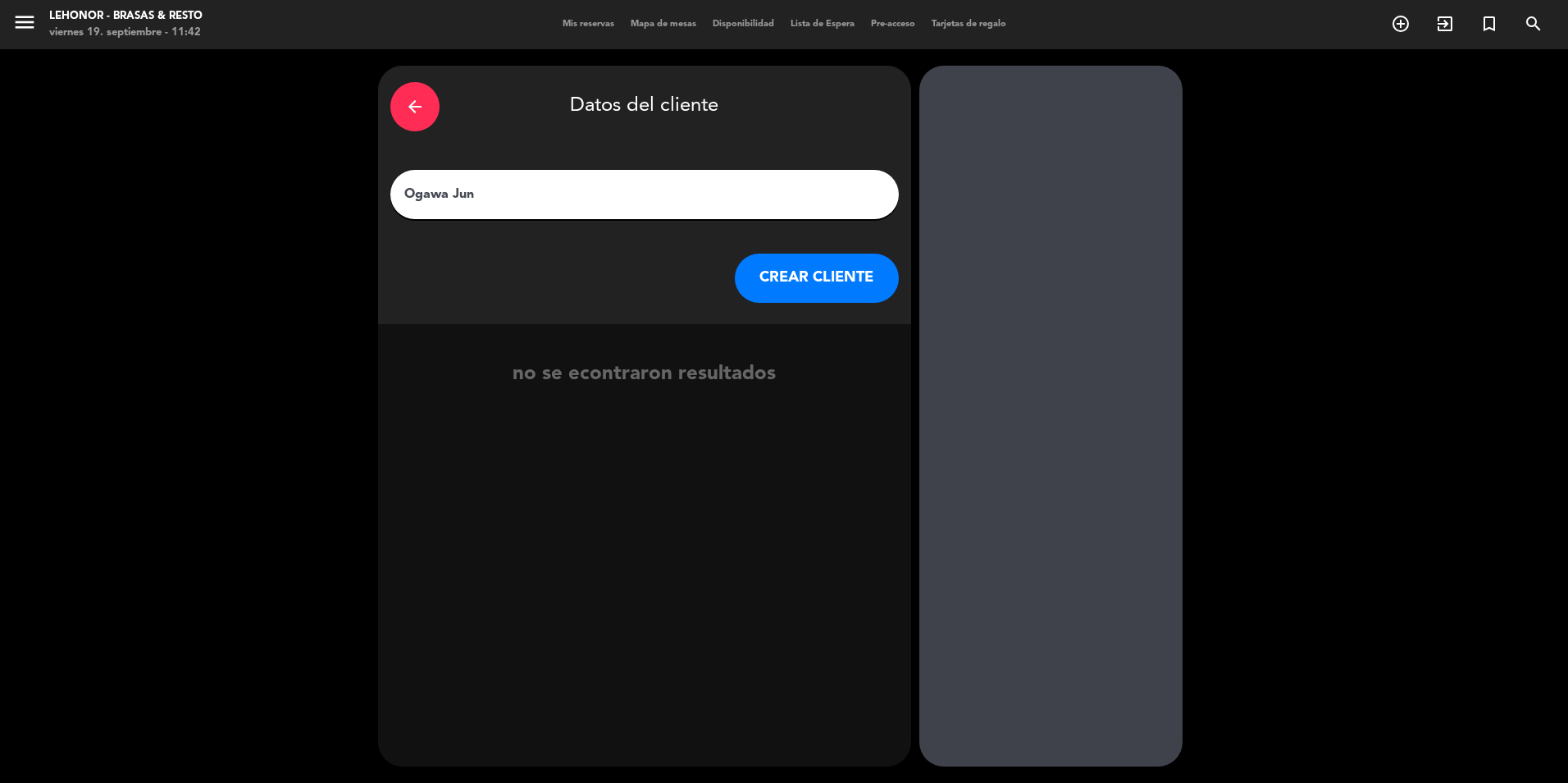
type input "Ogawa Jun"
click at [799, 266] on button "CREAR CLIENTE" at bounding box center [817, 278] width 164 height 49
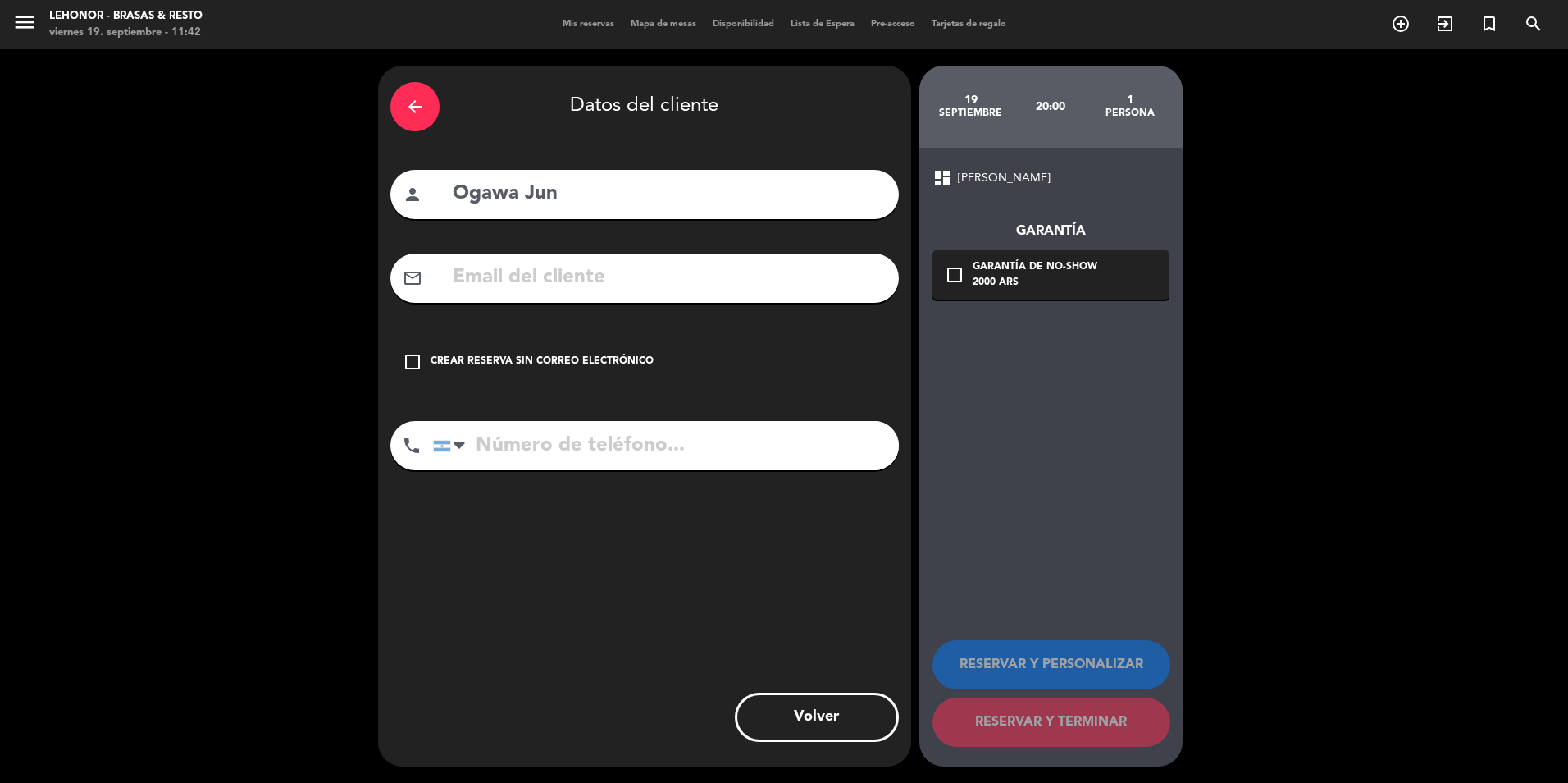
click at [597, 270] on input "text" at bounding box center [669, 278] width 436 height 33
type input "o"
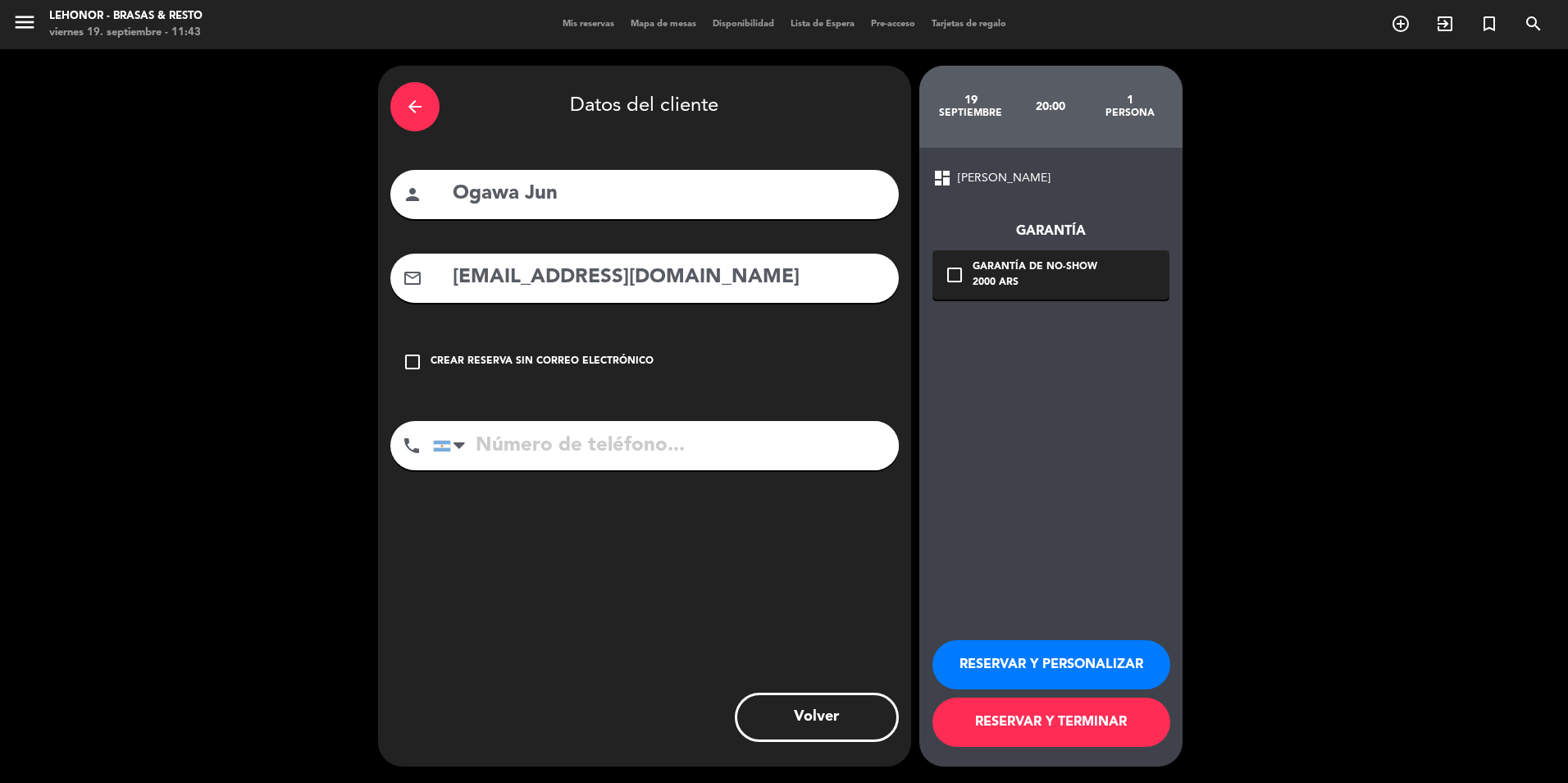
type input "[EMAIL_ADDRESS][DOMAIN_NAME]"
click at [612, 456] on input "tel" at bounding box center [666, 445] width 466 height 49
type input "[PHONE_NUMBER]"
click at [957, 273] on icon "check_box_outline_blank" at bounding box center [955, 275] width 20 height 20
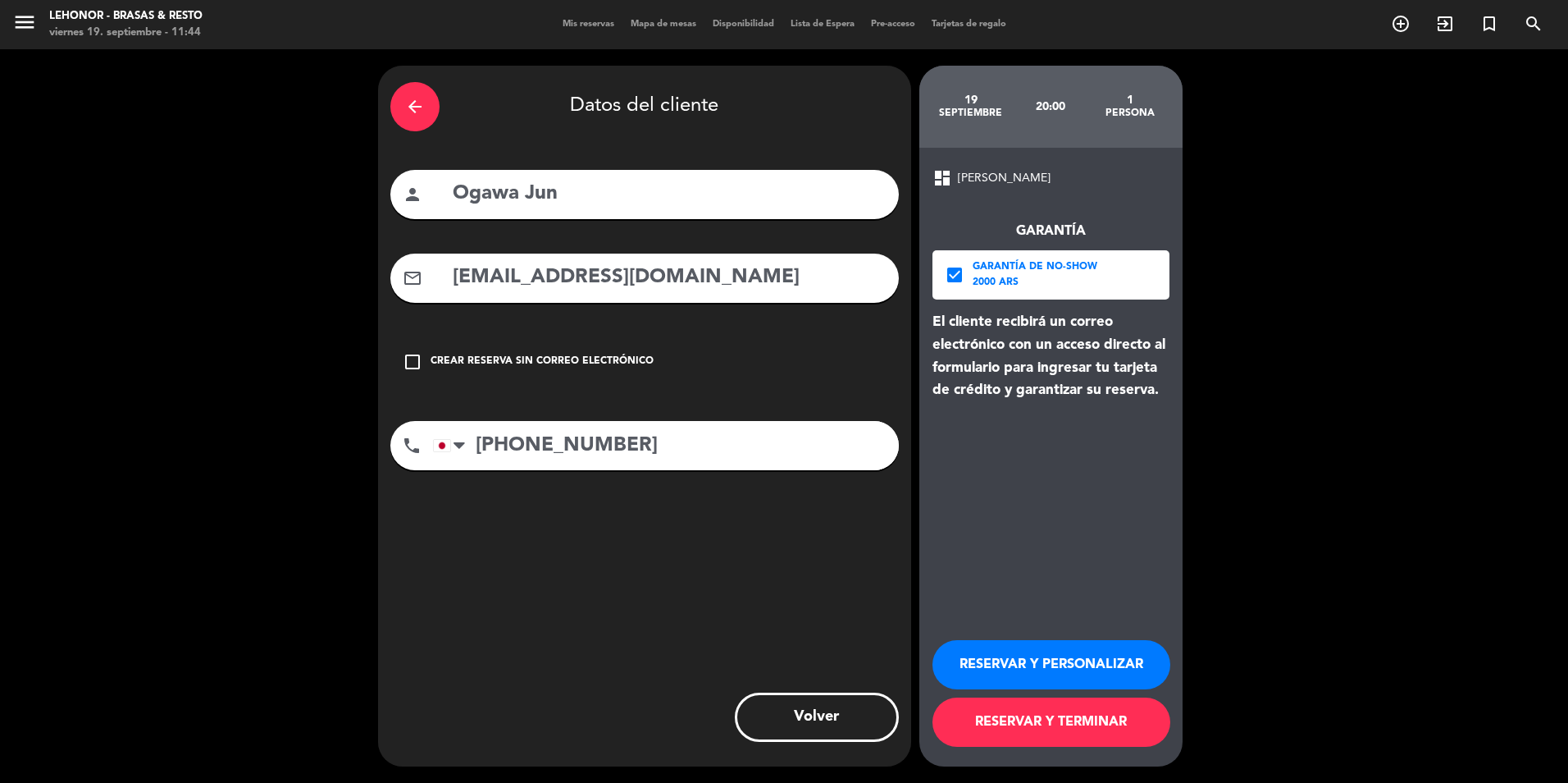
click at [1078, 726] on button "RESERVAR Y TERMINAR" at bounding box center [1051, 721] width 238 height 49
